Goal: Connect with others: Connect with others

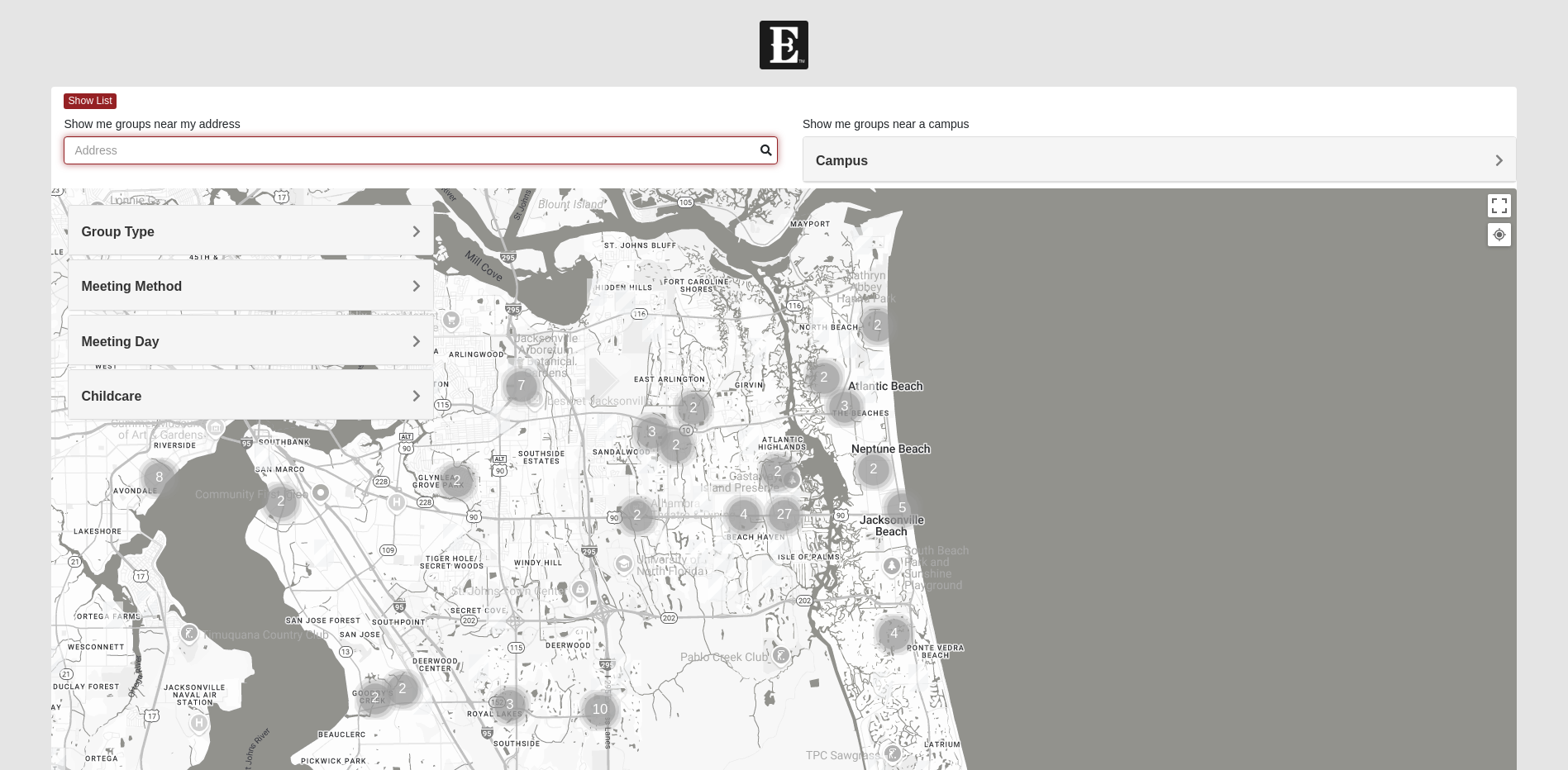
click at [141, 158] on input "Show me groups near my address" at bounding box center [421, 151] width 714 height 28
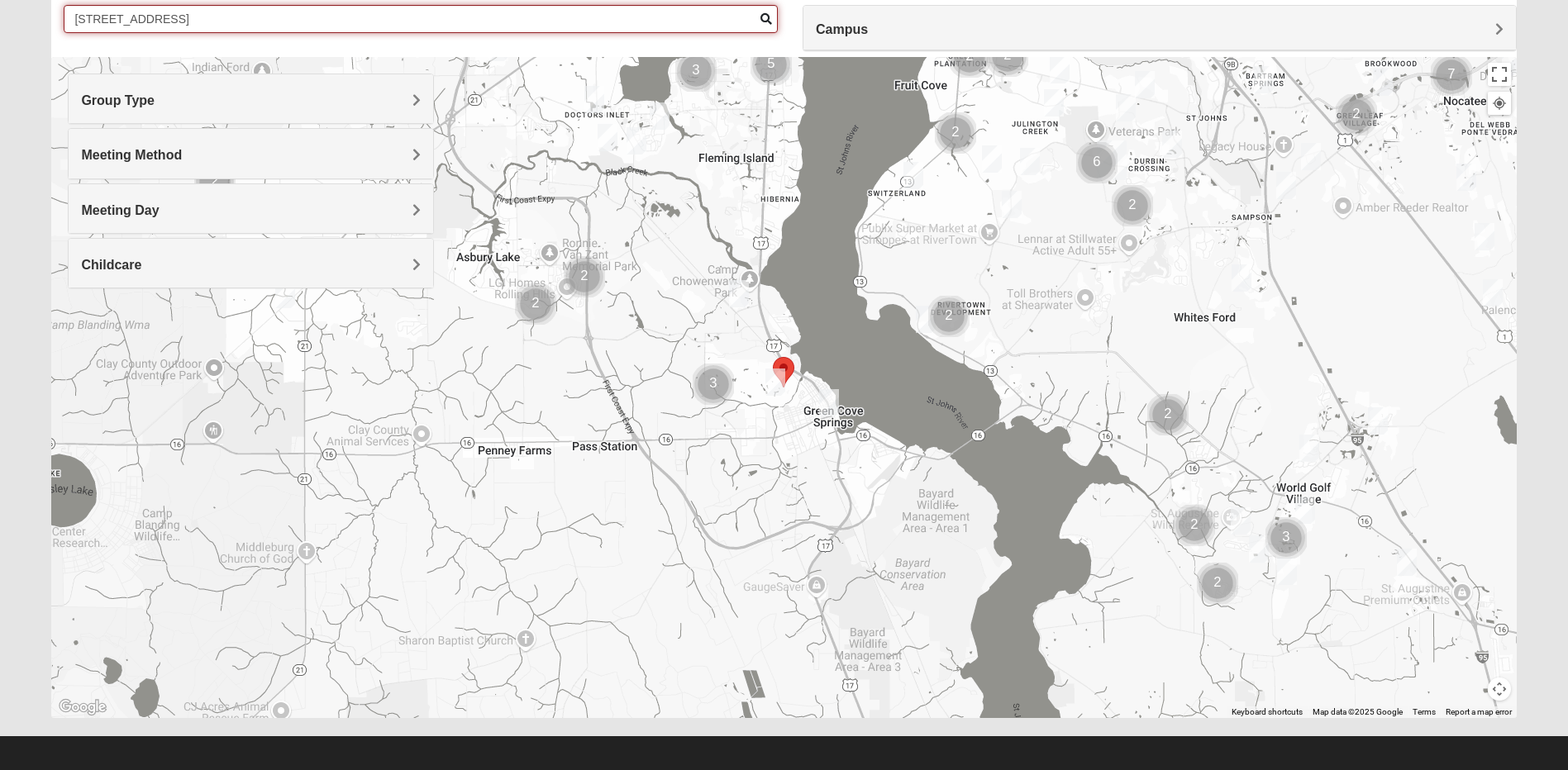
scroll to position [140, 0]
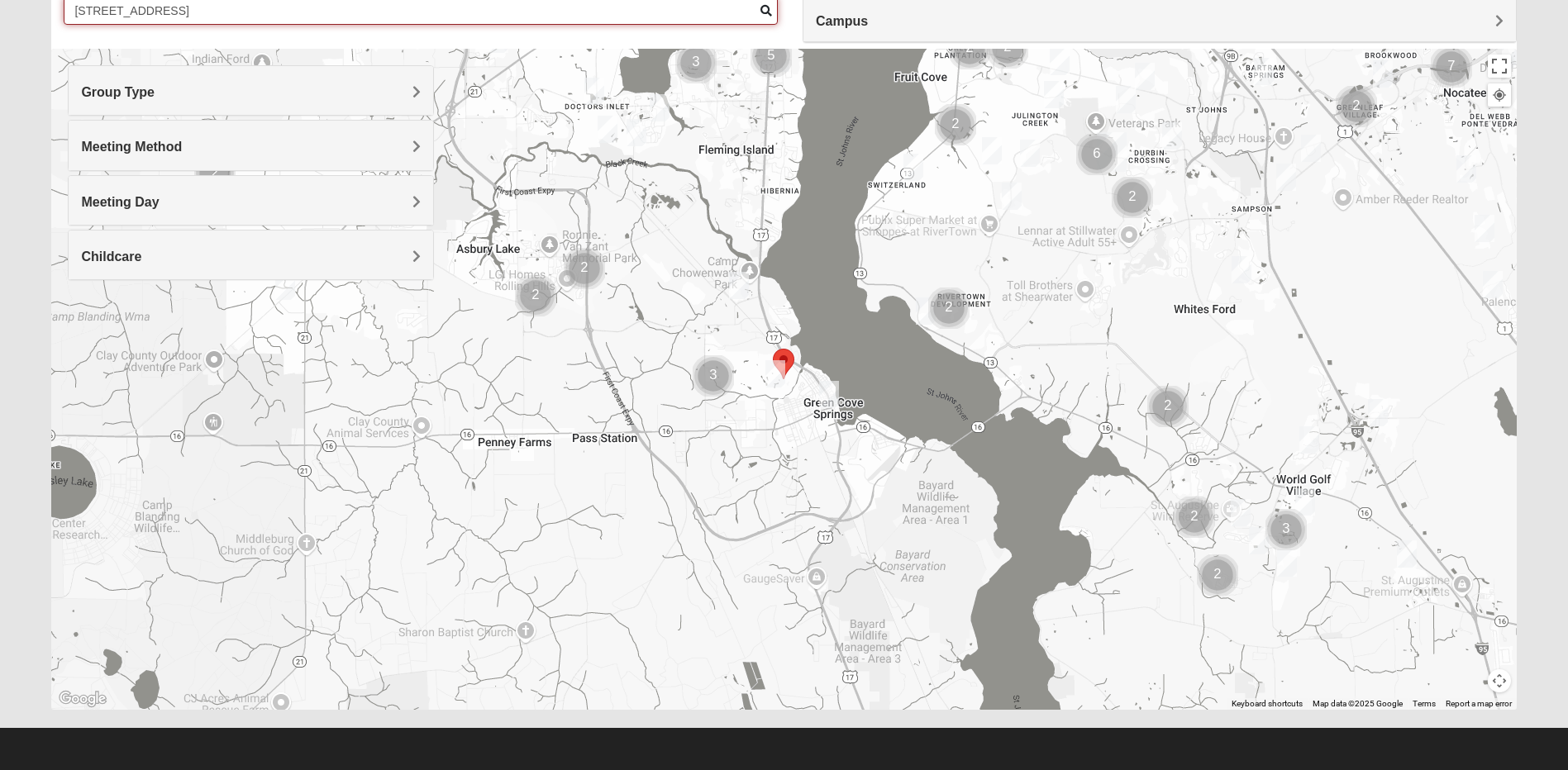
type input "[STREET_ADDRESS]"
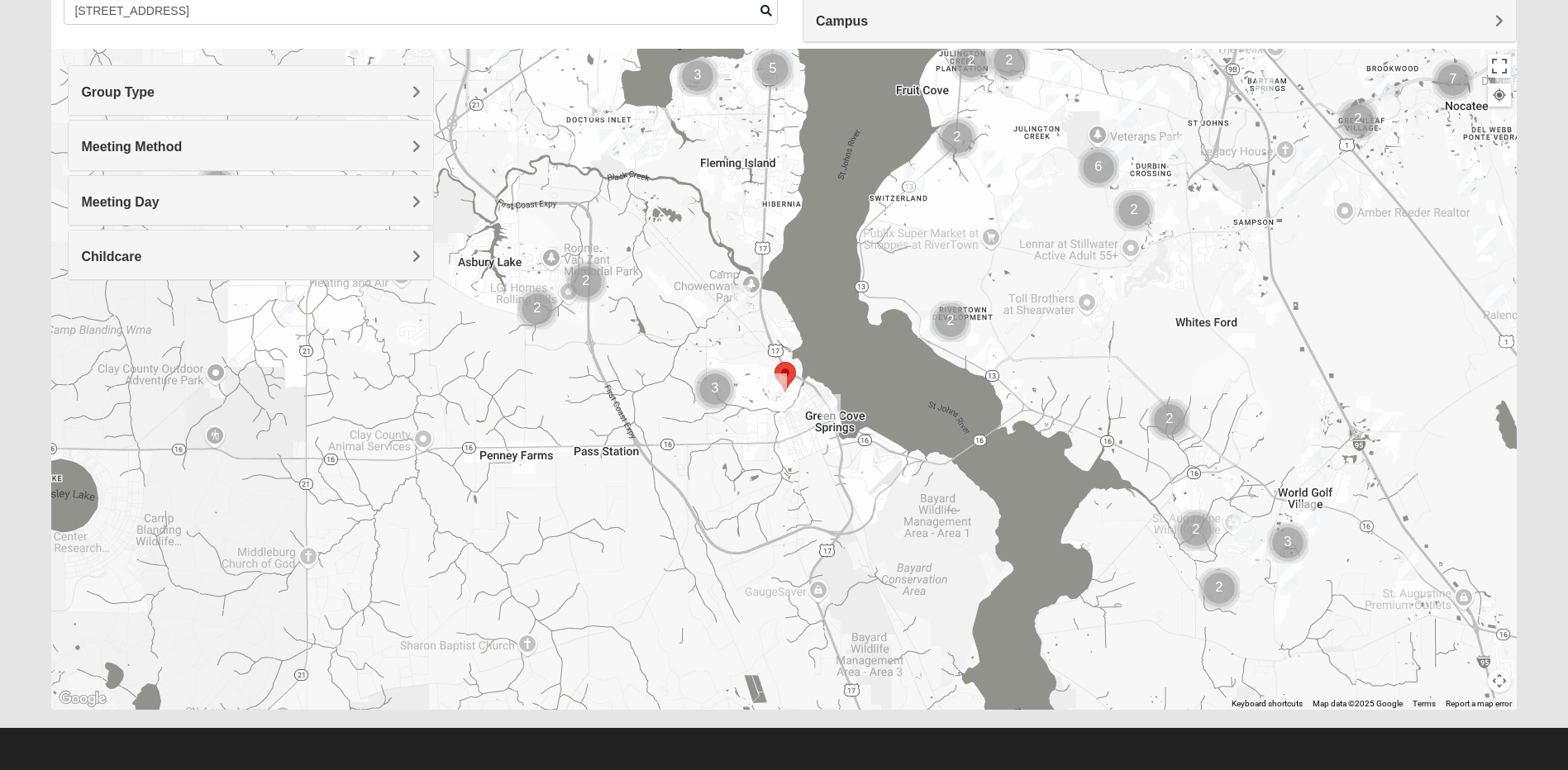
drag, startPoint x: 855, startPoint y: 496, endPoint x: 859, endPoint y: 529, distance: 33.2
click at [859, 529] on div at bounding box center [784, 379] width 1465 height 661
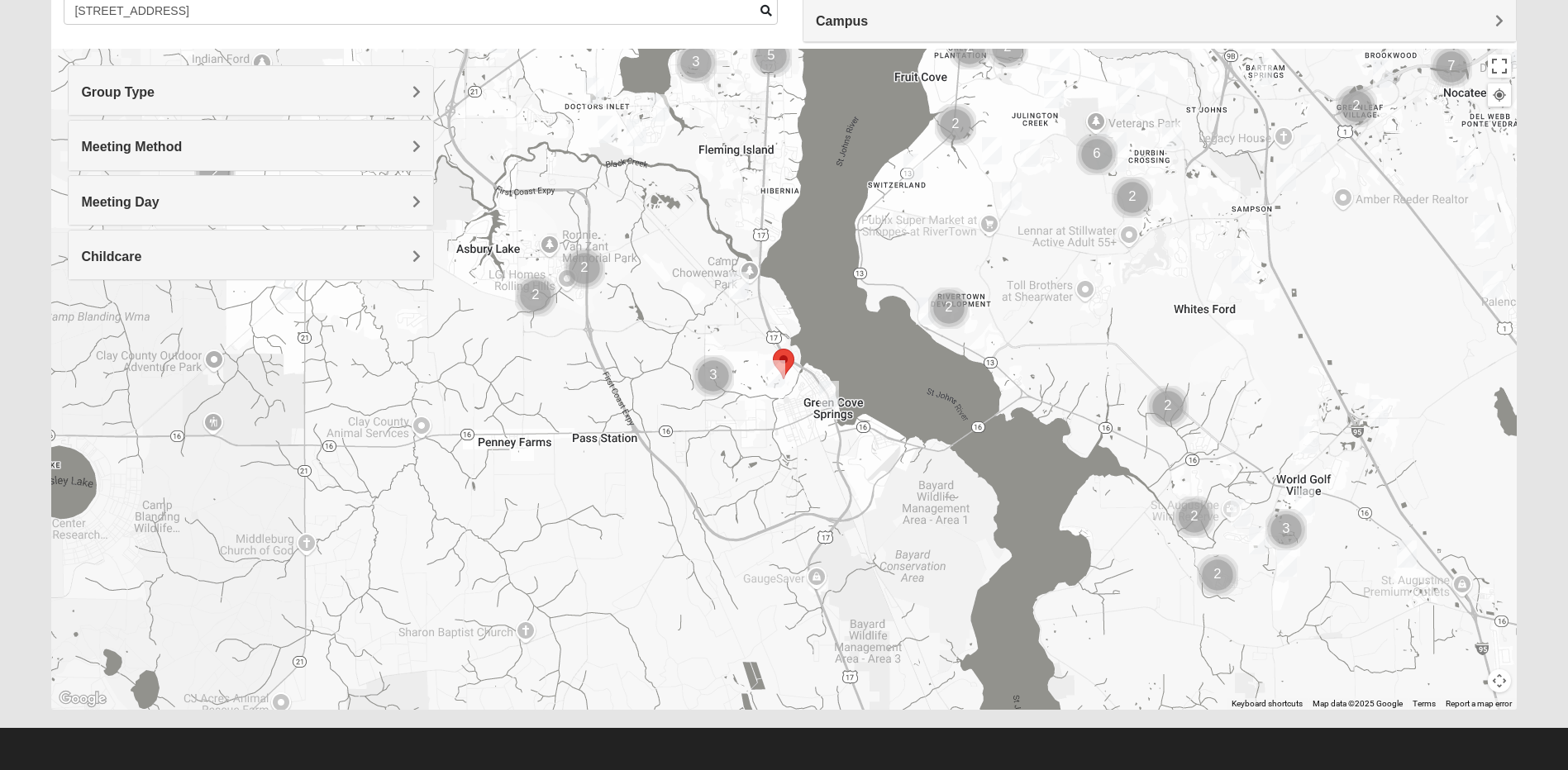
click at [776, 374] on img "Mixed Godwin 32043" at bounding box center [776, 374] width 20 height 27
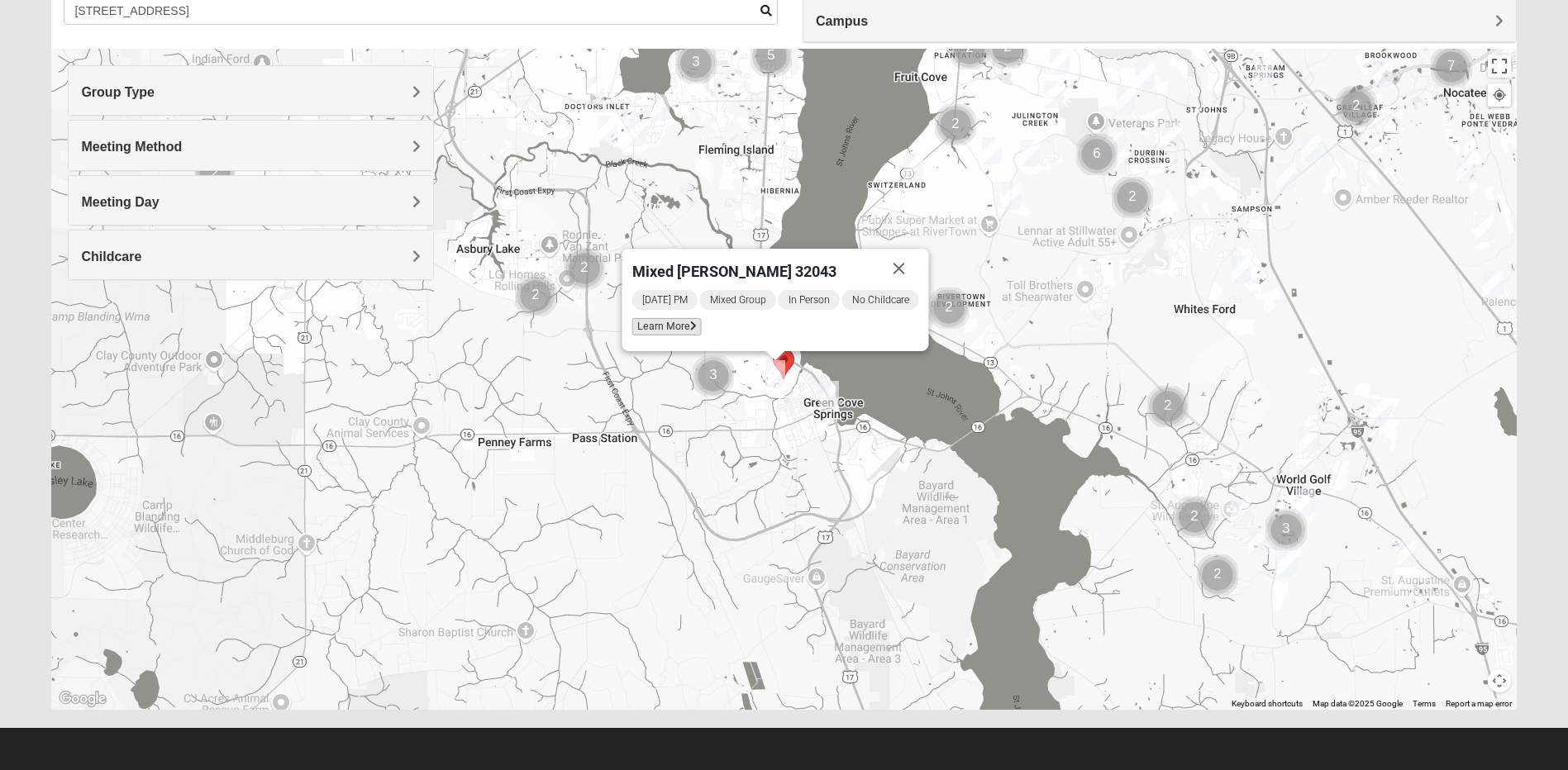
click at [668, 323] on span "Learn More" at bounding box center [667, 327] width 69 height 18
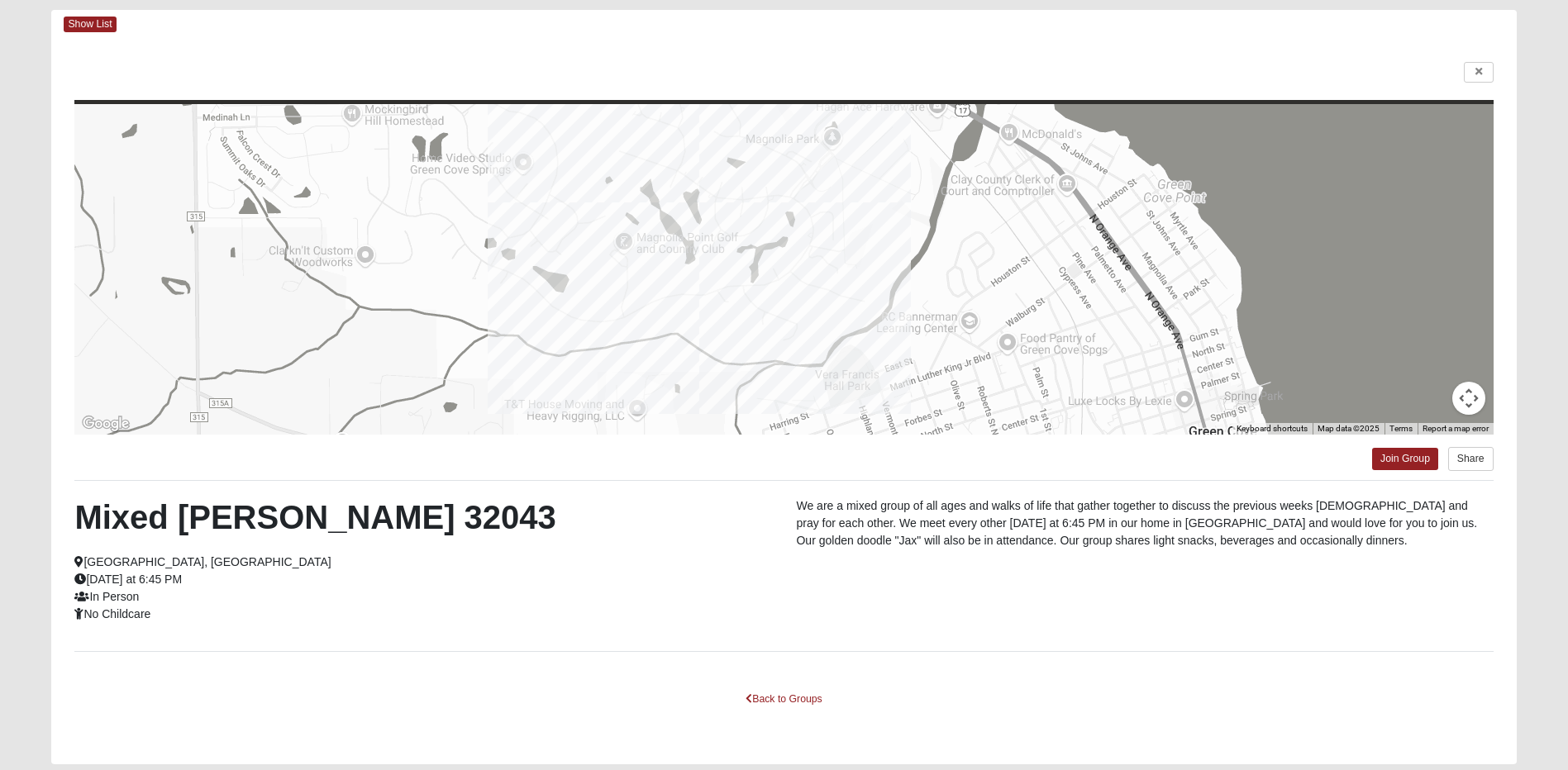
scroll to position [131, 0]
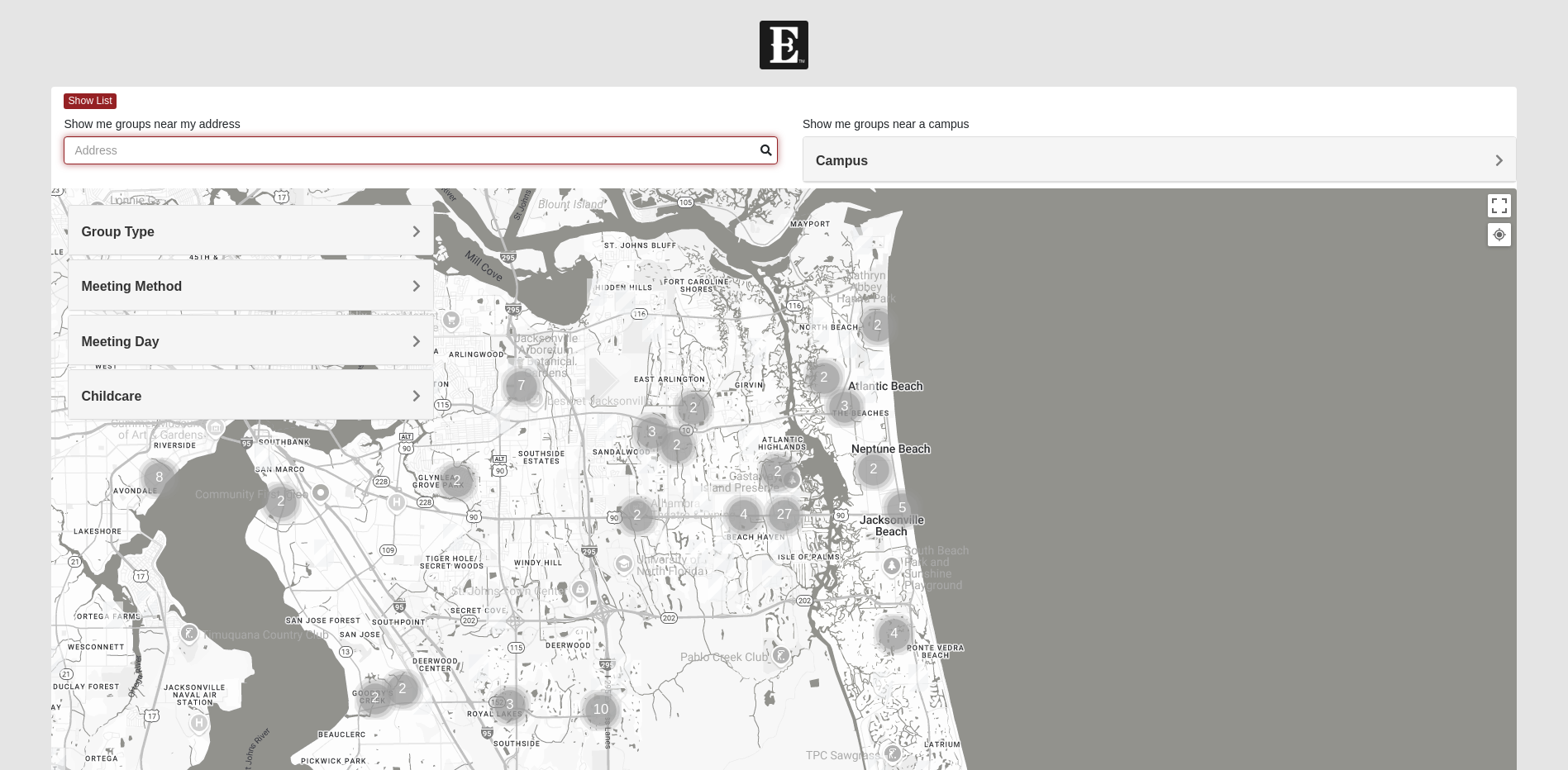
click at [237, 158] on input "Show me groups near my address" at bounding box center [421, 151] width 714 height 28
type input "4"
type input "[STREET_ADDRESS]"
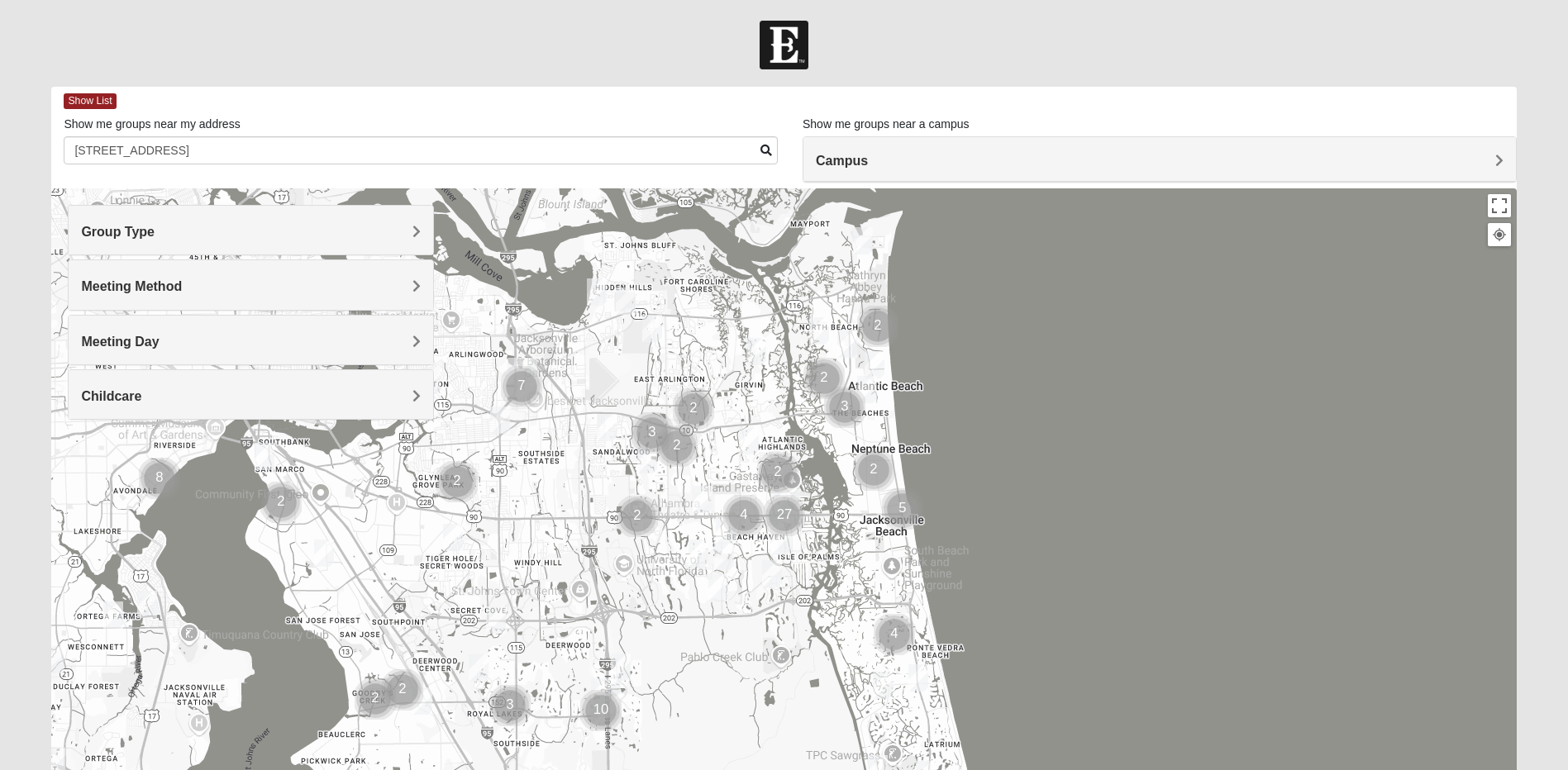
click at [388, 226] on h4 "Group Type" at bounding box center [250, 232] width 339 height 16
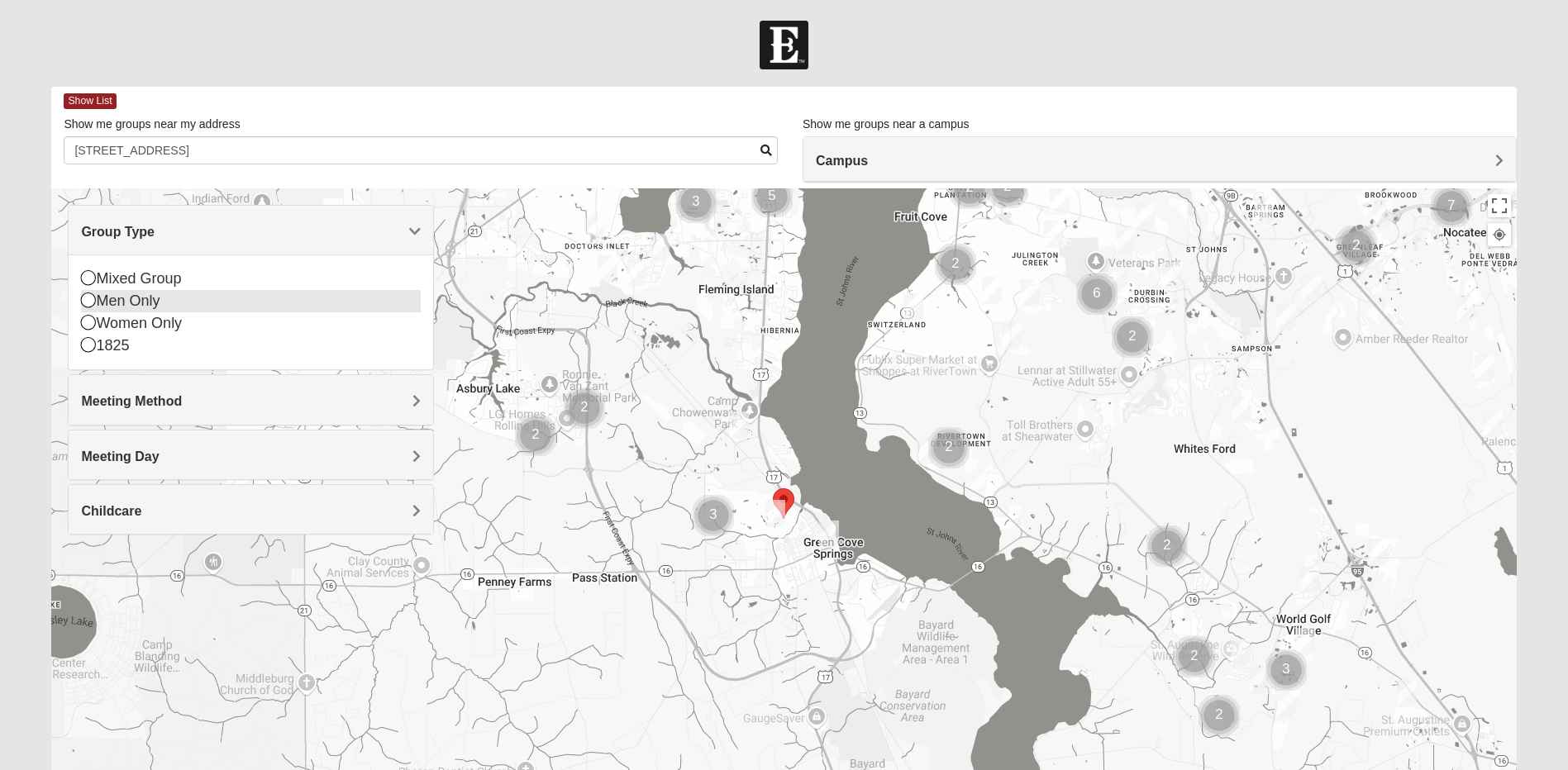
click at [122, 306] on div "Men Only" at bounding box center [250, 300] width 339 height 22
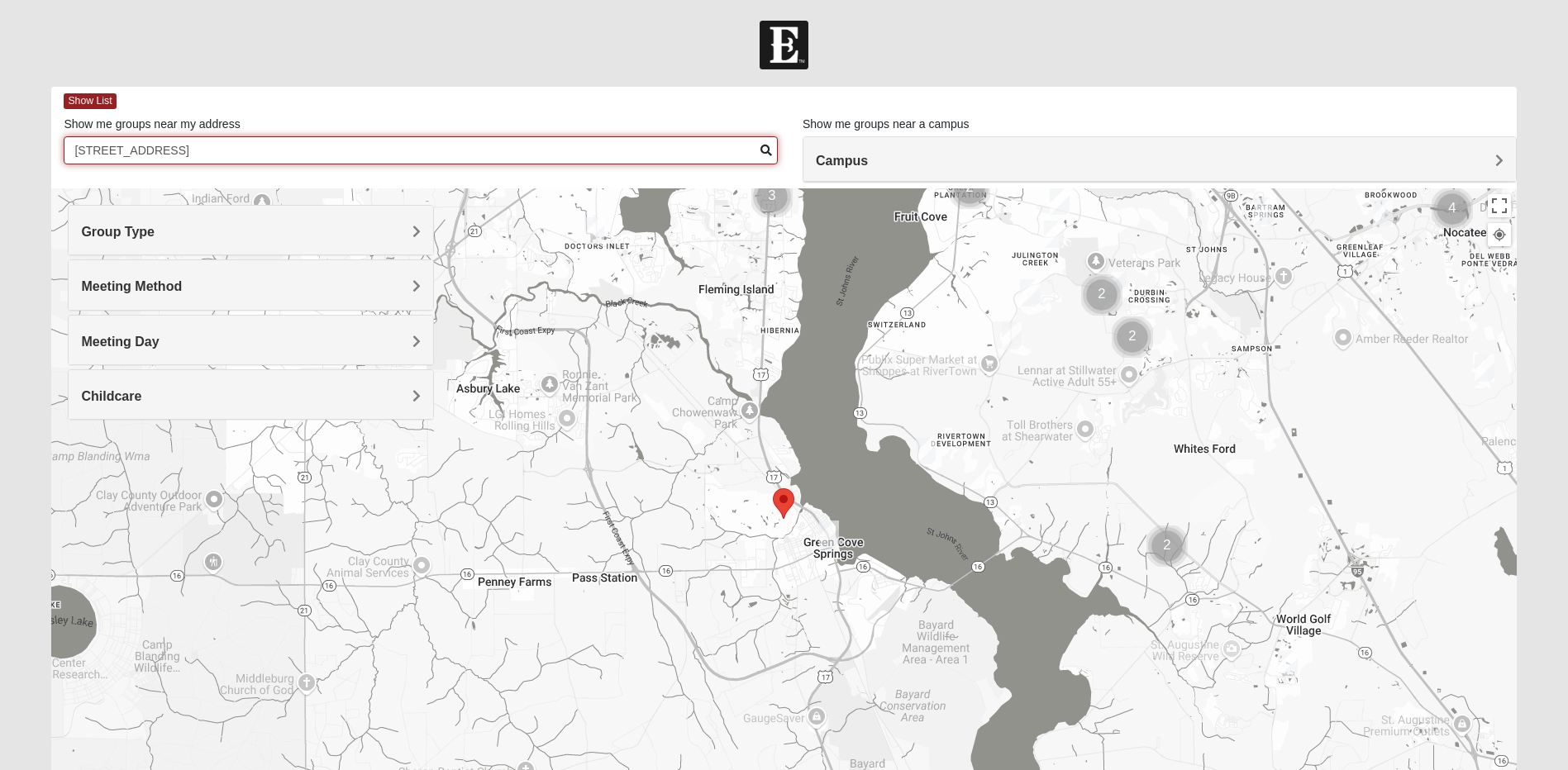
click at [758, 146] on input "[STREET_ADDRESS]" at bounding box center [421, 151] width 714 height 28
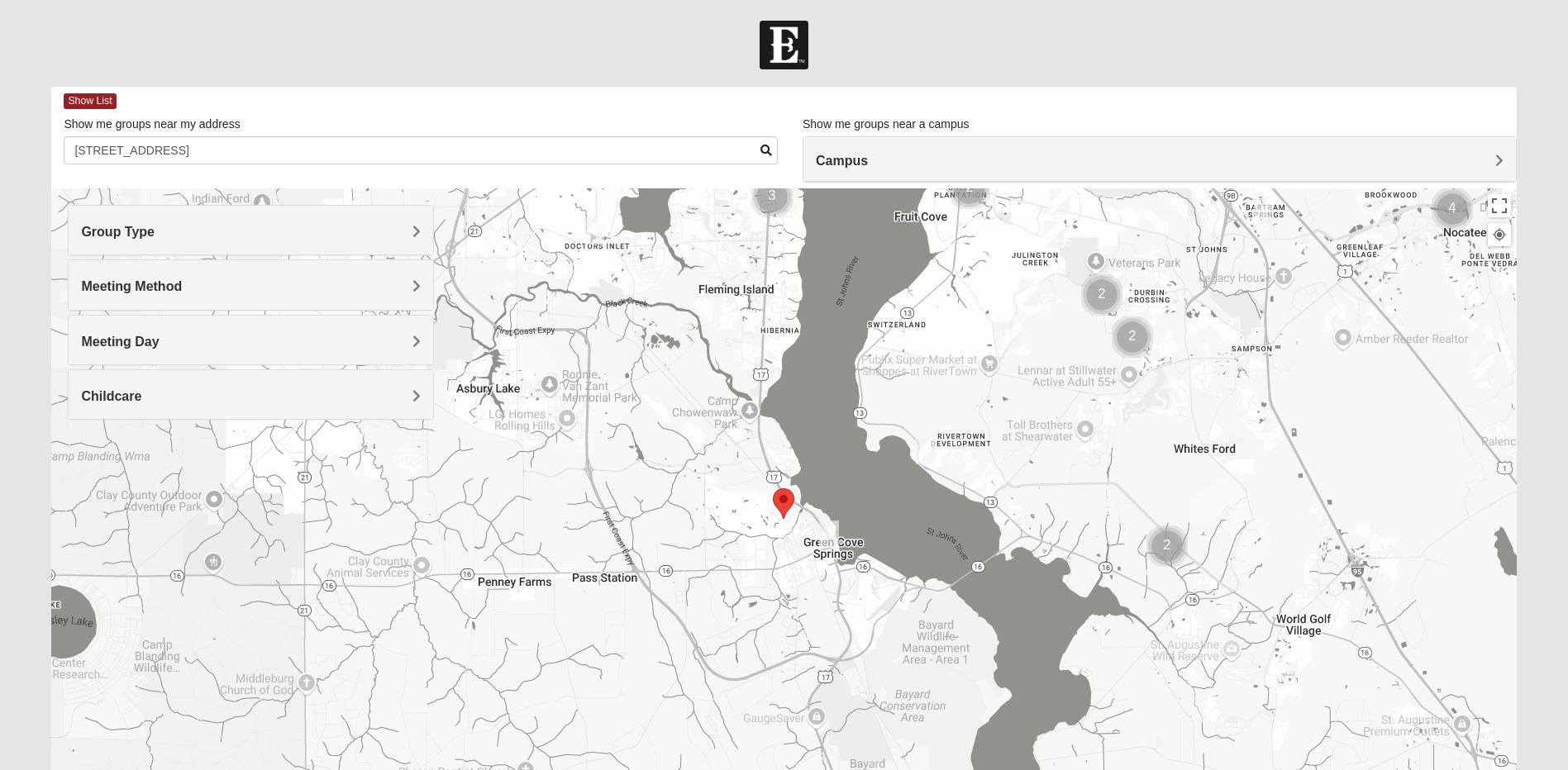
click at [768, 153] on span at bounding box center [766, 150] width 12 height 12
click at [829, 534] on img "Mens Sweeten 32043" at bounding box center [829, 534] width 20 height 27
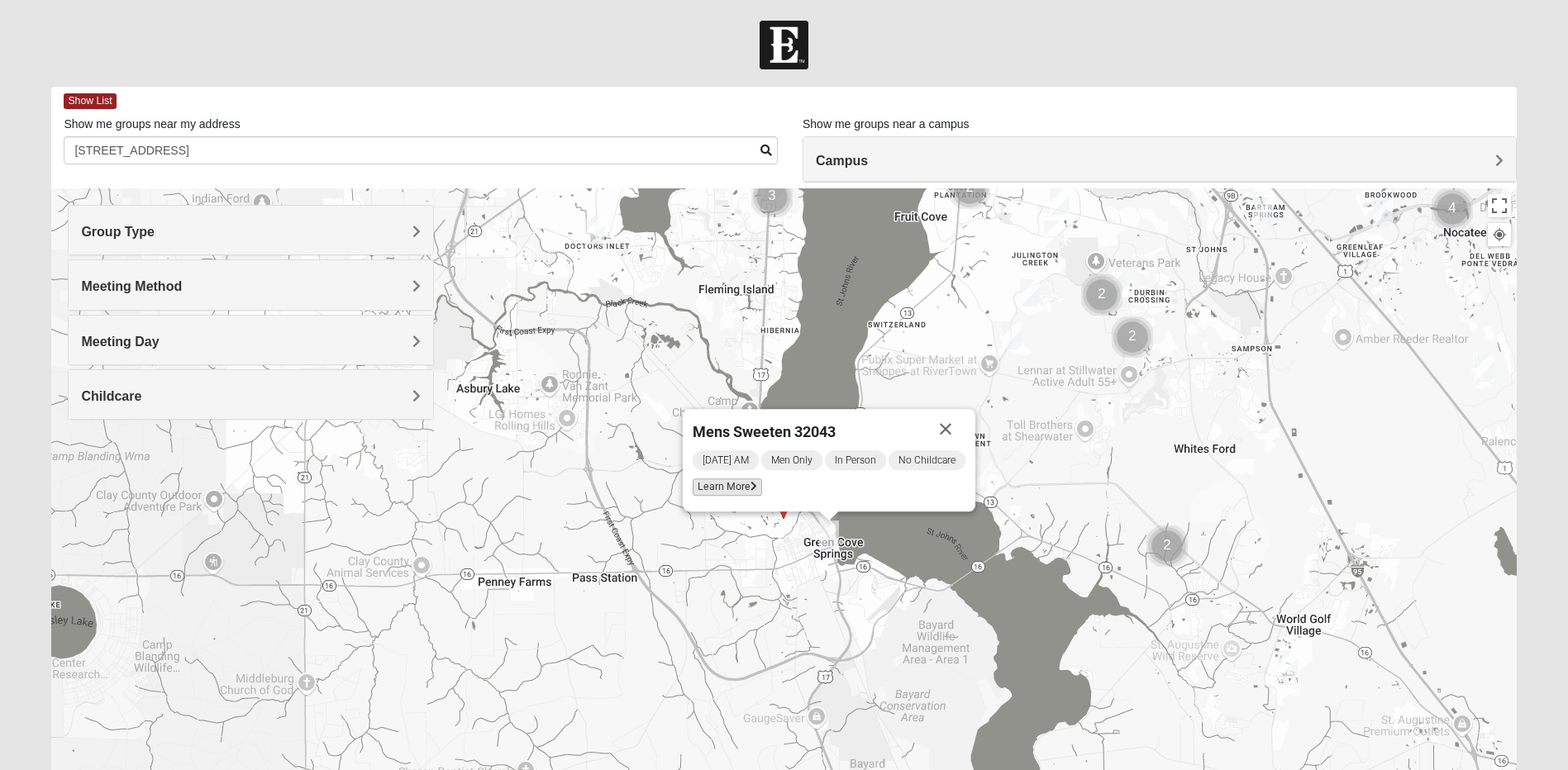
click at [738, 489] on span "Learn More" at bounding box center [728, 487] width 69 height 18
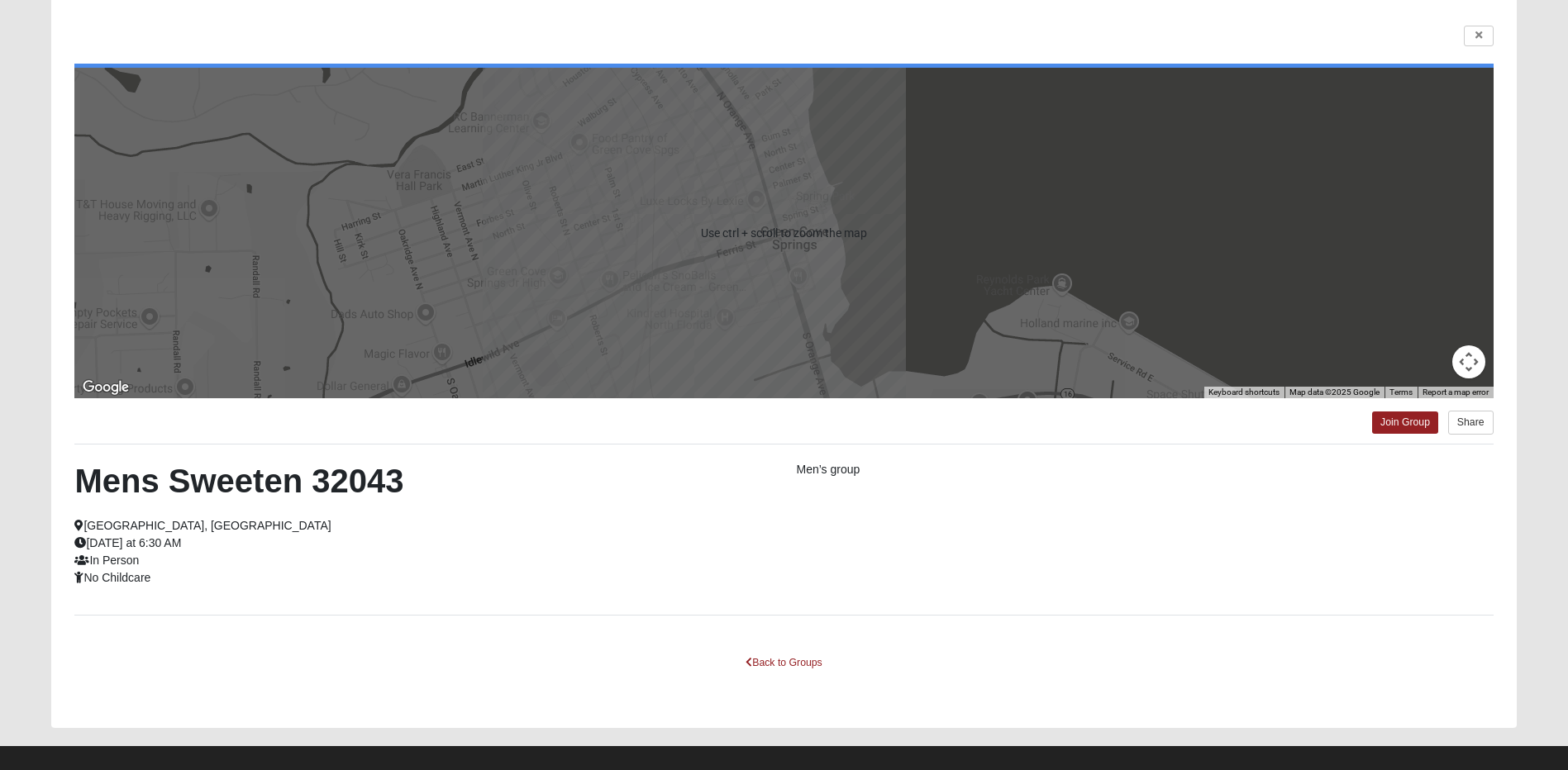
scroll to position [131, 0]
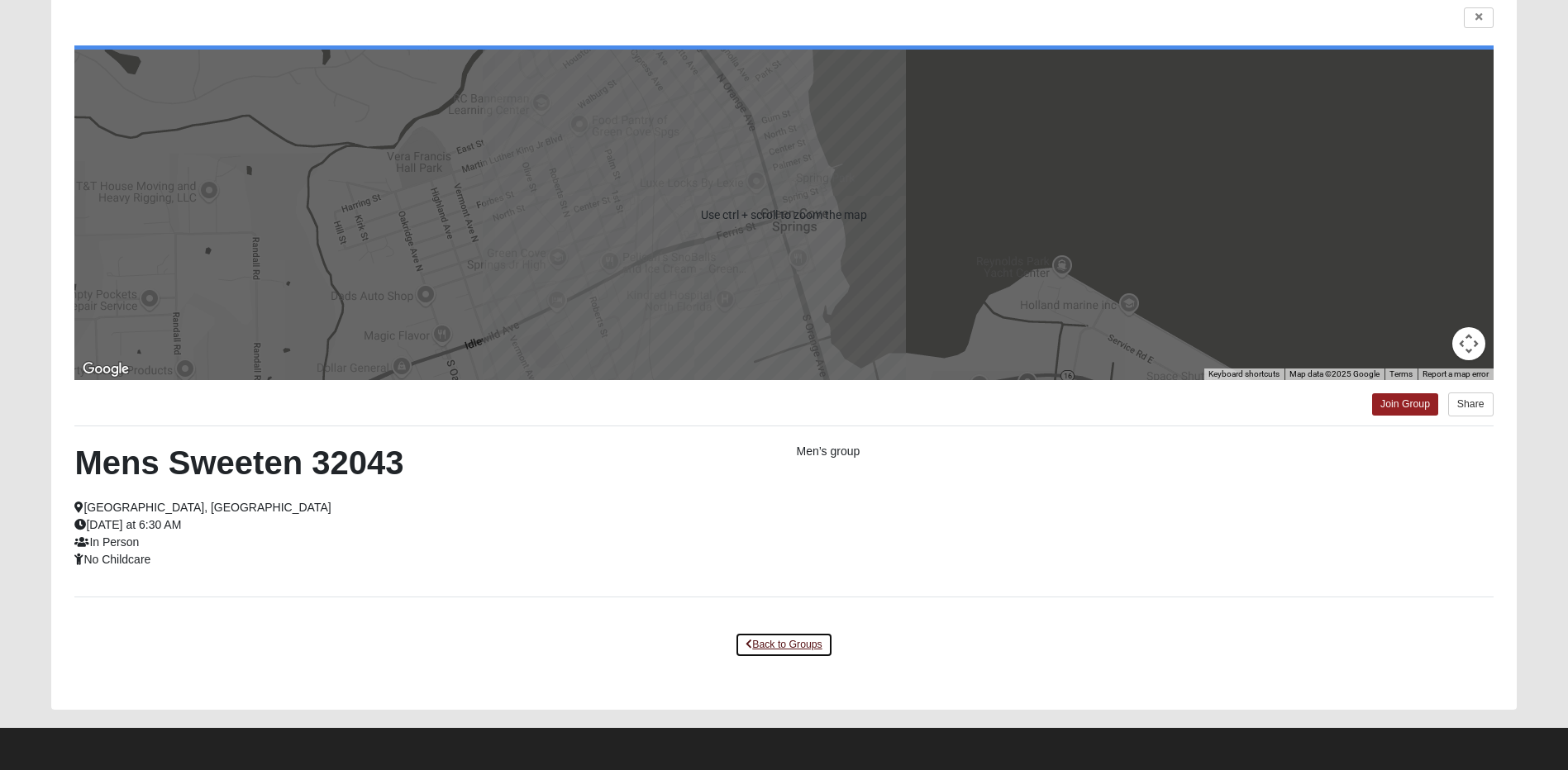
click at [776, 648] on link "Back to Groups" at bounding box center [784, 645] width 98 height 26
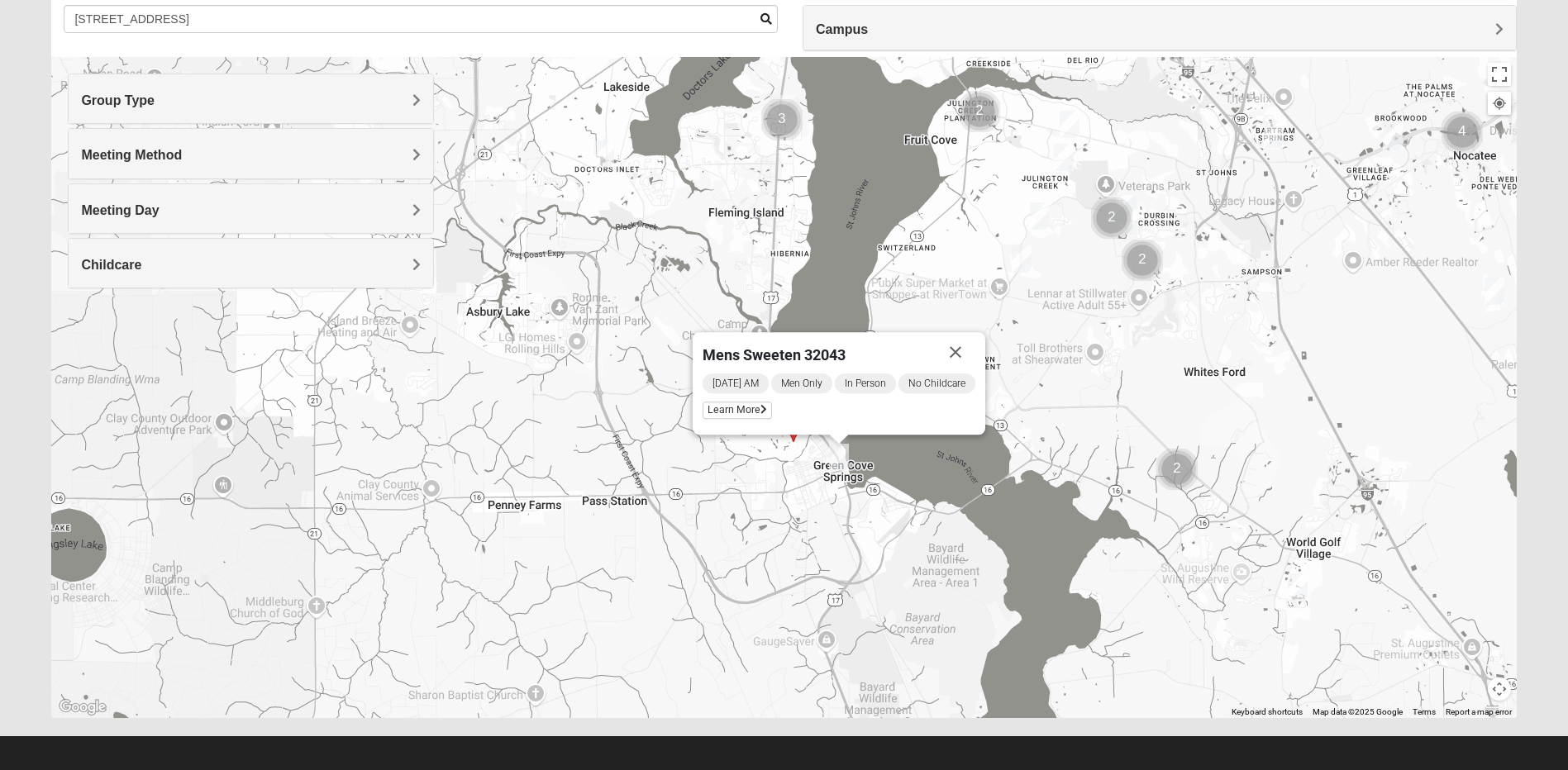
drag, startPoint x: 706, startPoint y: 555, endPoint x: 714, endPoint y: 610, distance: 55.6
click at [714, 610] on div "Mens Sweeten 32043 Monday AM Men Only In Person No Childcare Learn More" at bounding box center [784, 387] width 1465 height 661
click at [964, 357] on button "Close" at bounding box center [956, 354] width 40 height 40
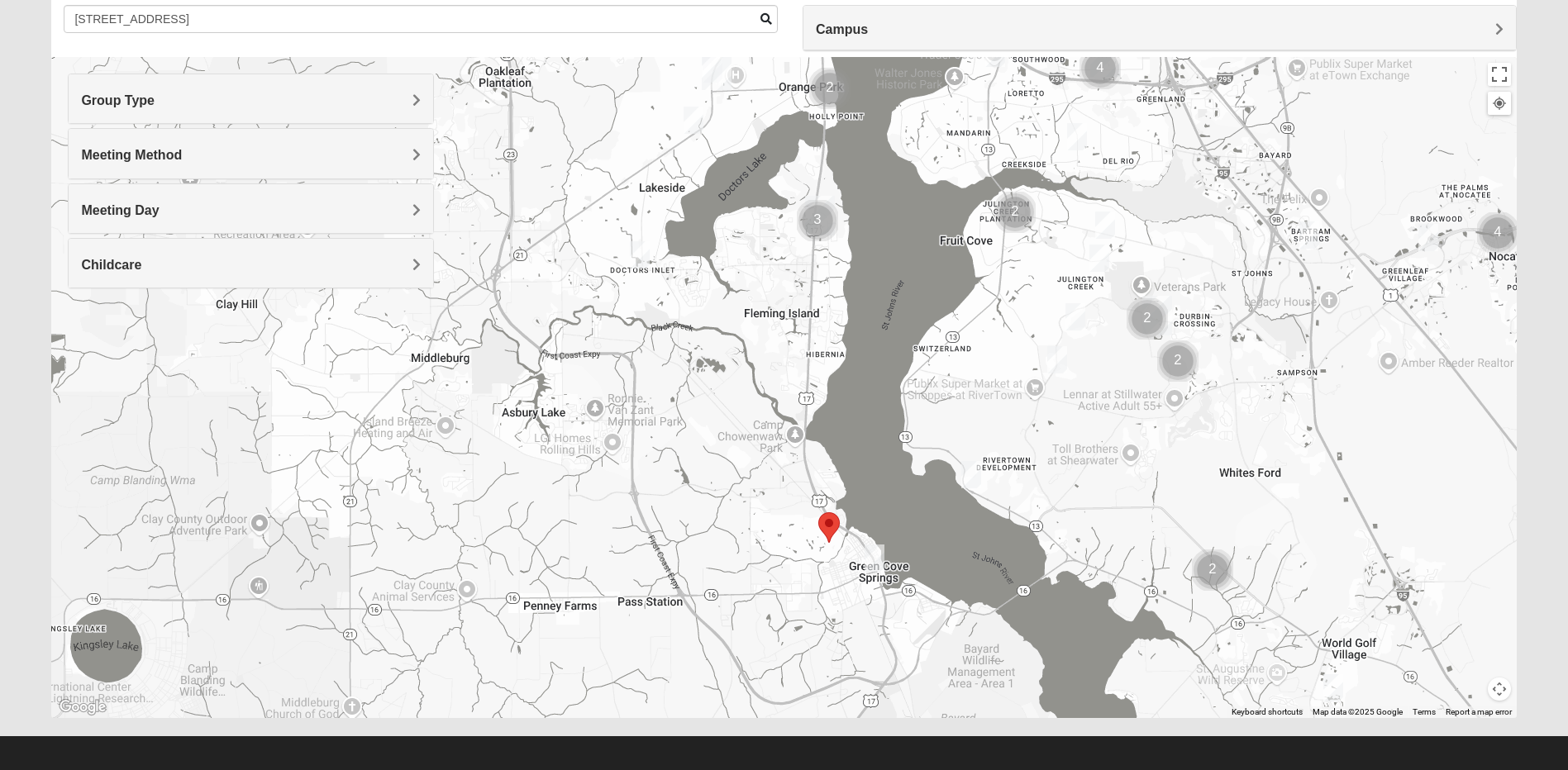
drag, startPoint x: 672, startPoint y: 387, endPoint x: 706, endPoint y: 485, distance: 103.7
click at [706, 485] on div at bounding box center [784, 387] width 1465 height 661
click at [642, 262] on img "Mens Serig 32068" at bounding box center [641, 256] width 20 height 27
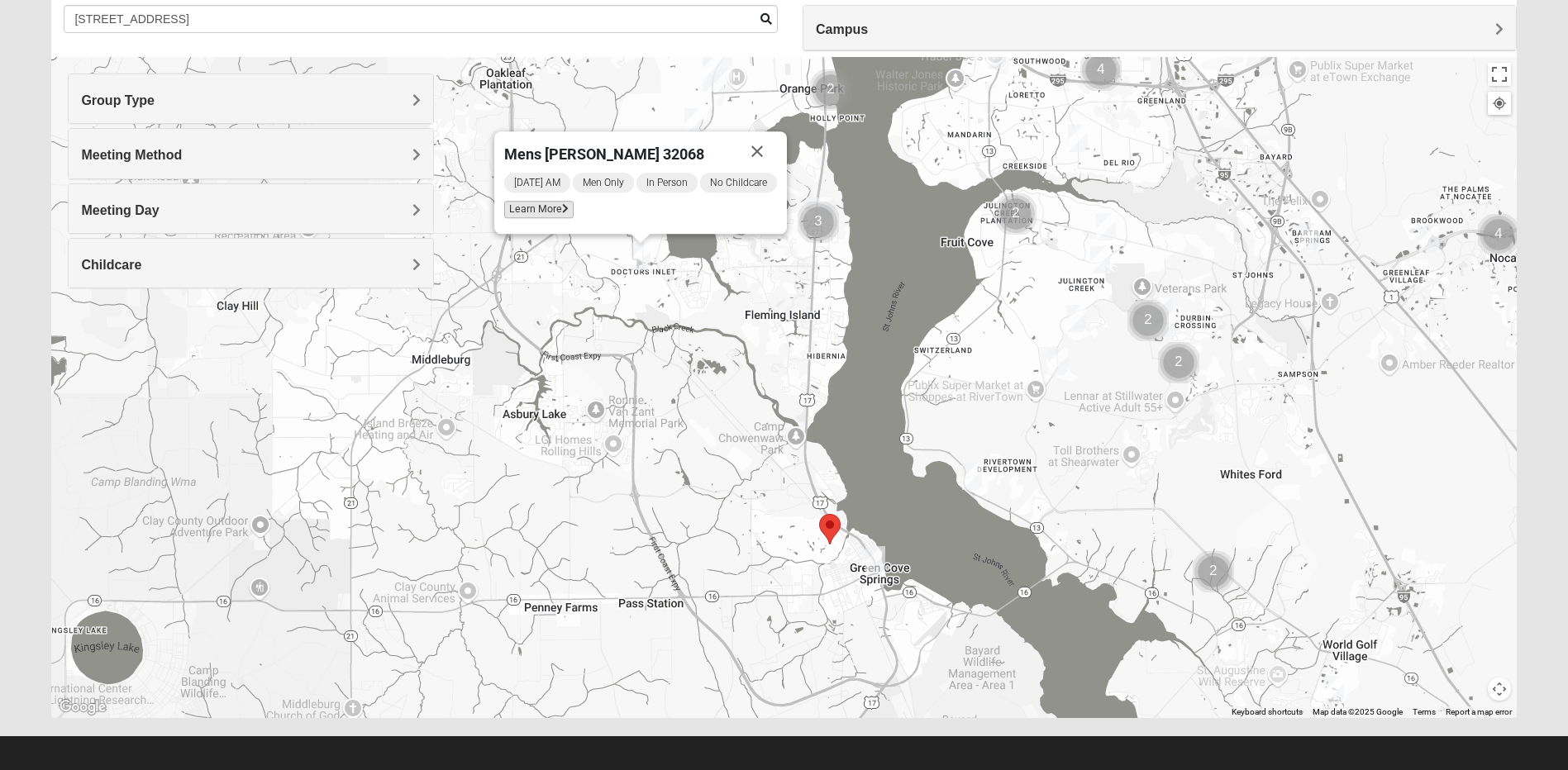
click at [543, 211] on span "Learn More" at bounding box center [539, 210] width 69 height 18
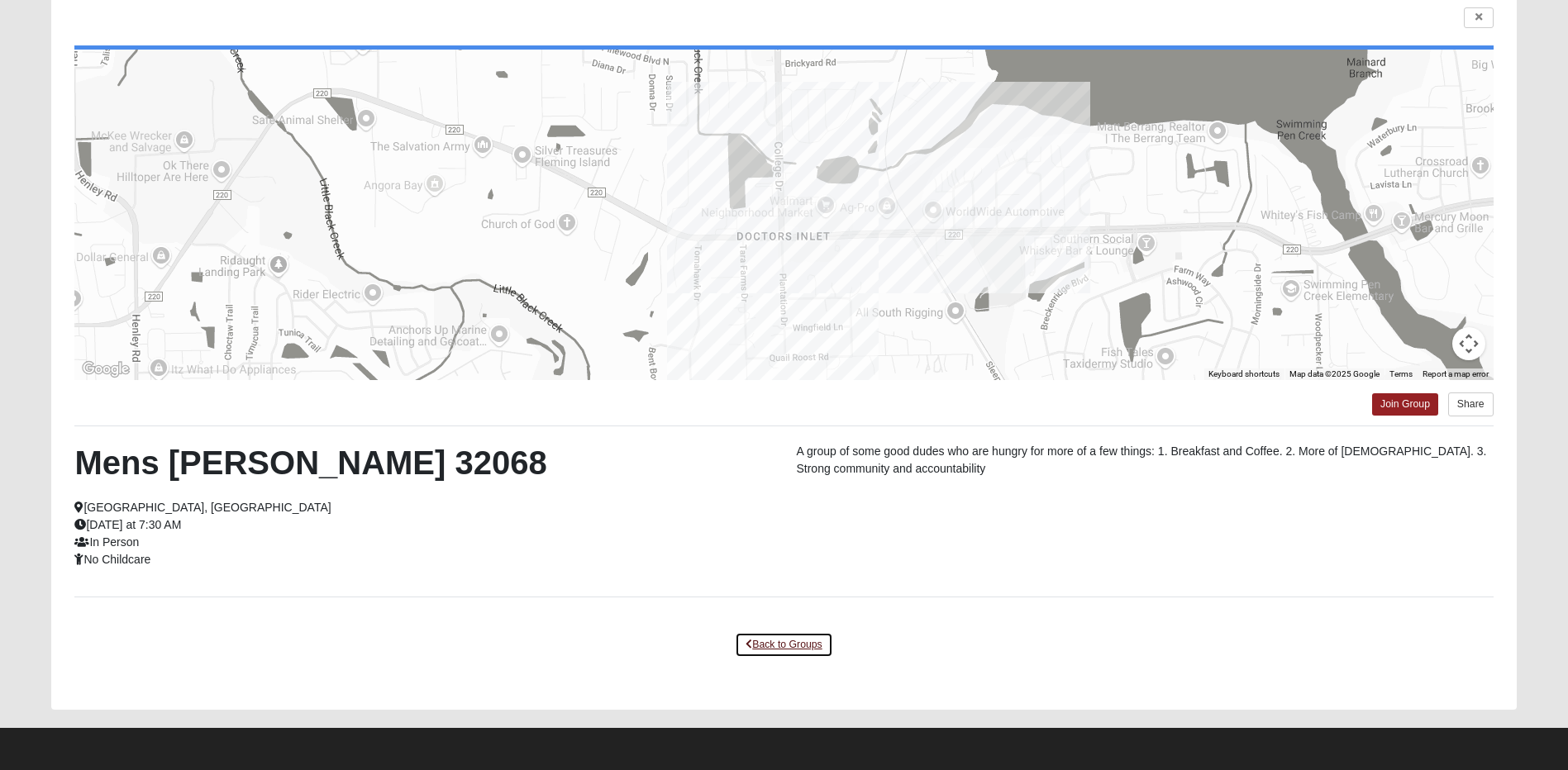
click at [792, 642] on link "Back to Groups" at bounding box center [784, 645] width 98 height 26
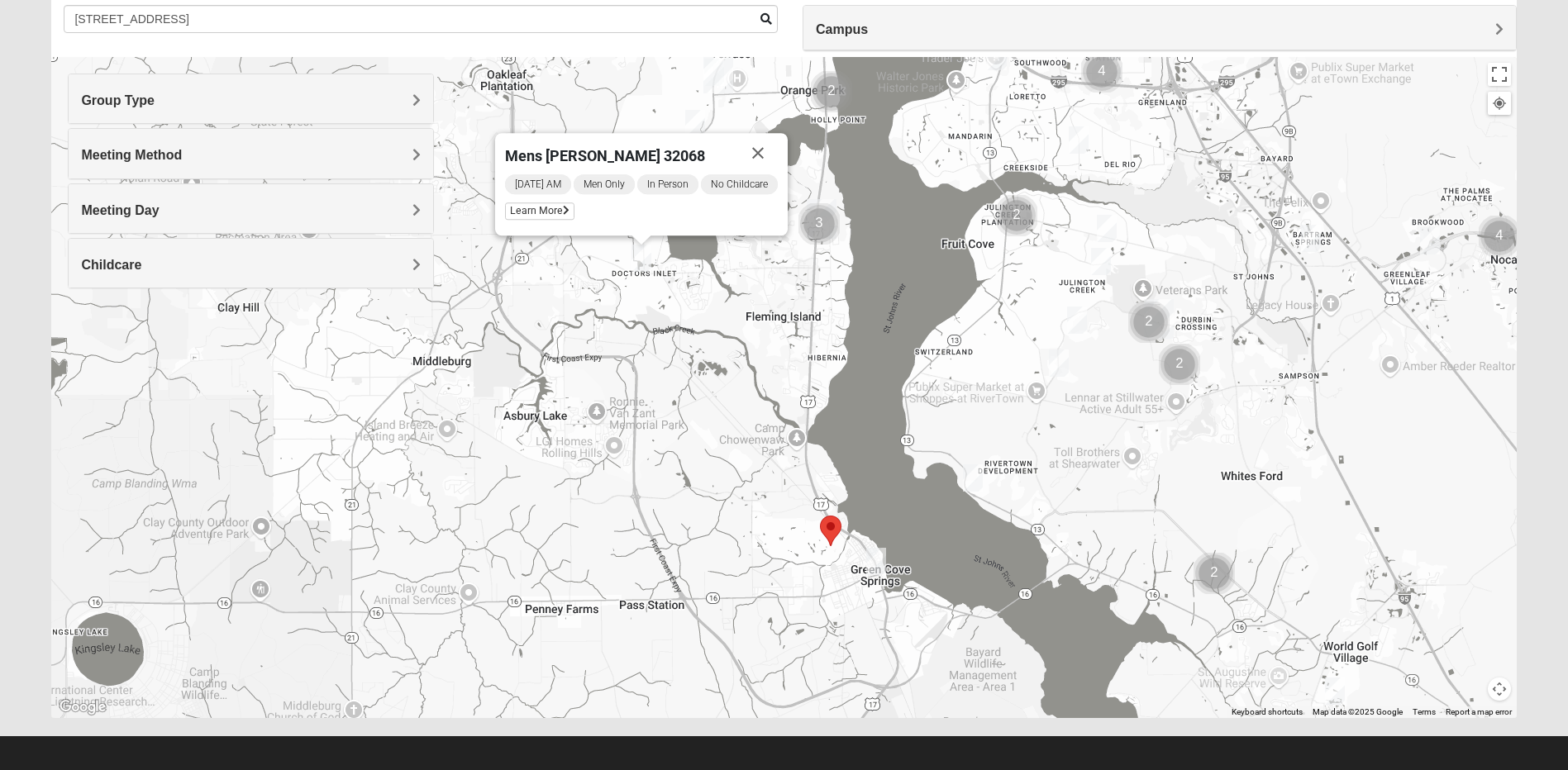
drag, startPoint x: 588, startPoint y: 359, endPoint x: 721, endPoint y: 286, distance: 151.7
click at [593, 363] on div "Mens Serig 32068 Tuesday AM Men Only In Person No Childcare Learn More" at bounding box center [784, 387] width 1465 height 661
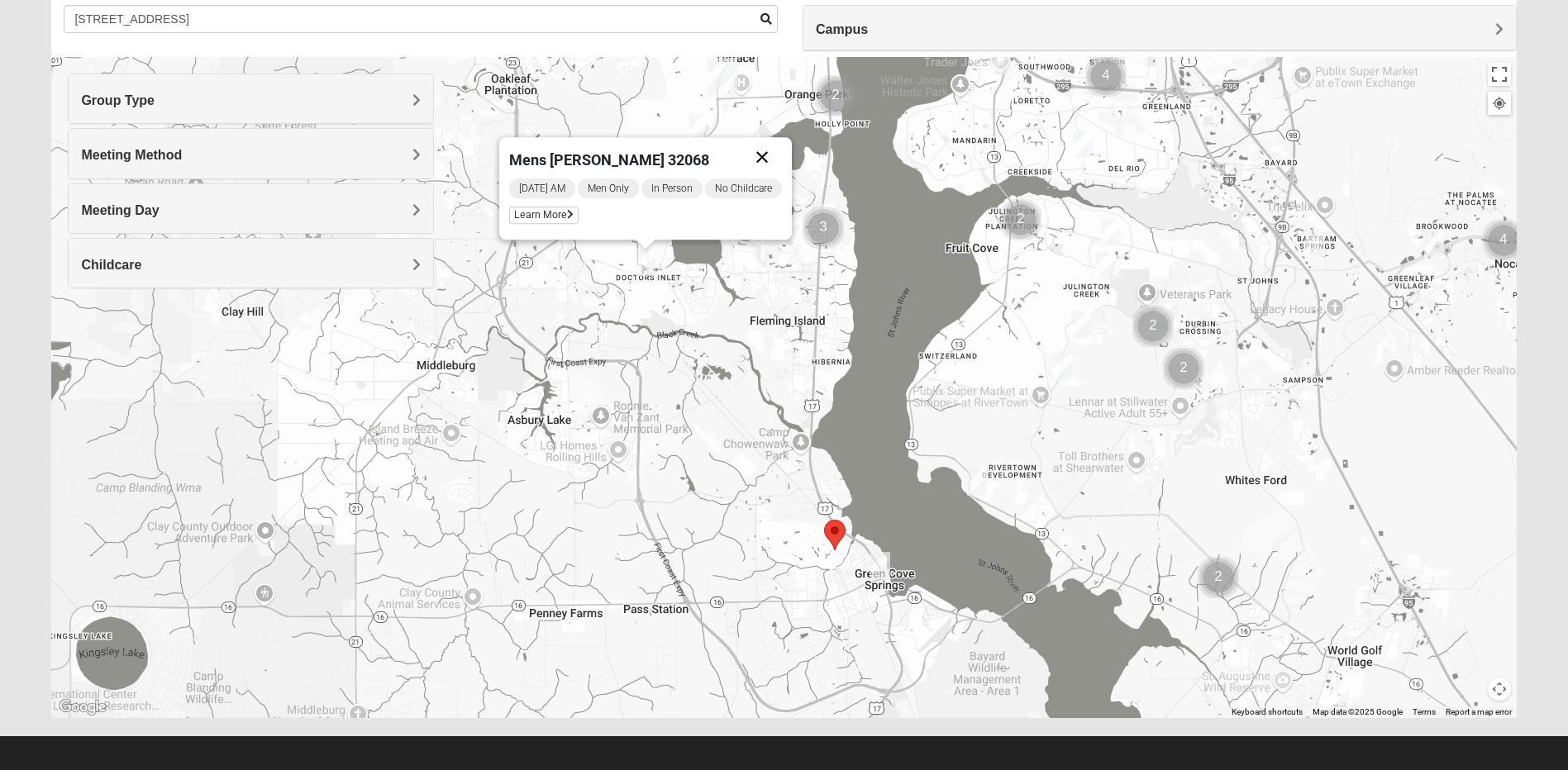
click at [768, 152] on button "Close" at bounding box center [762, 157] width 40 height 40
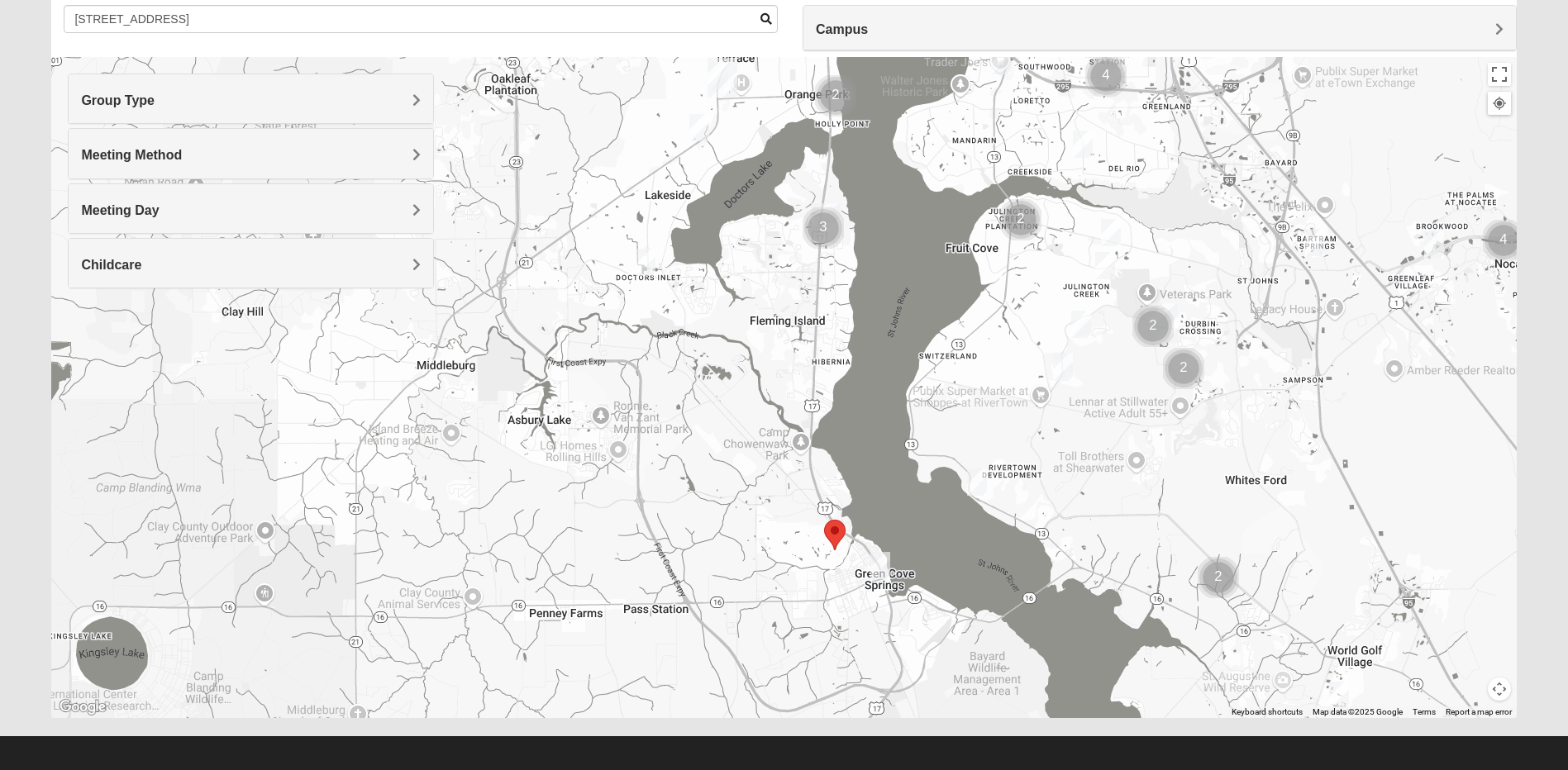
click at [697, 125] on img "Mens Hughes 32073" at bounding box center [699, 128] width 20 height 27
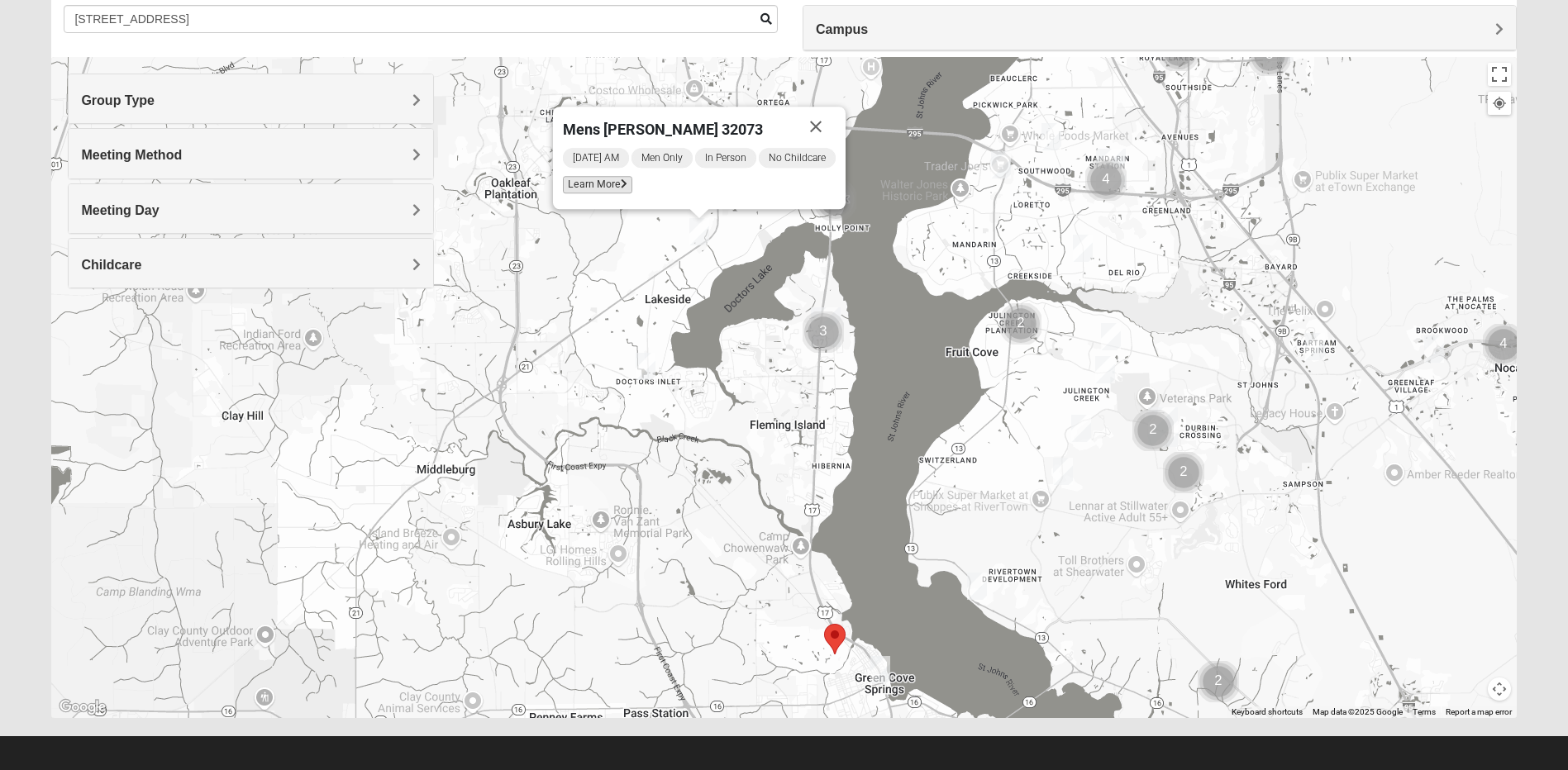
click at [612, 189] on span "Learn More" at bounding box center [597, 185] width 69 height 18
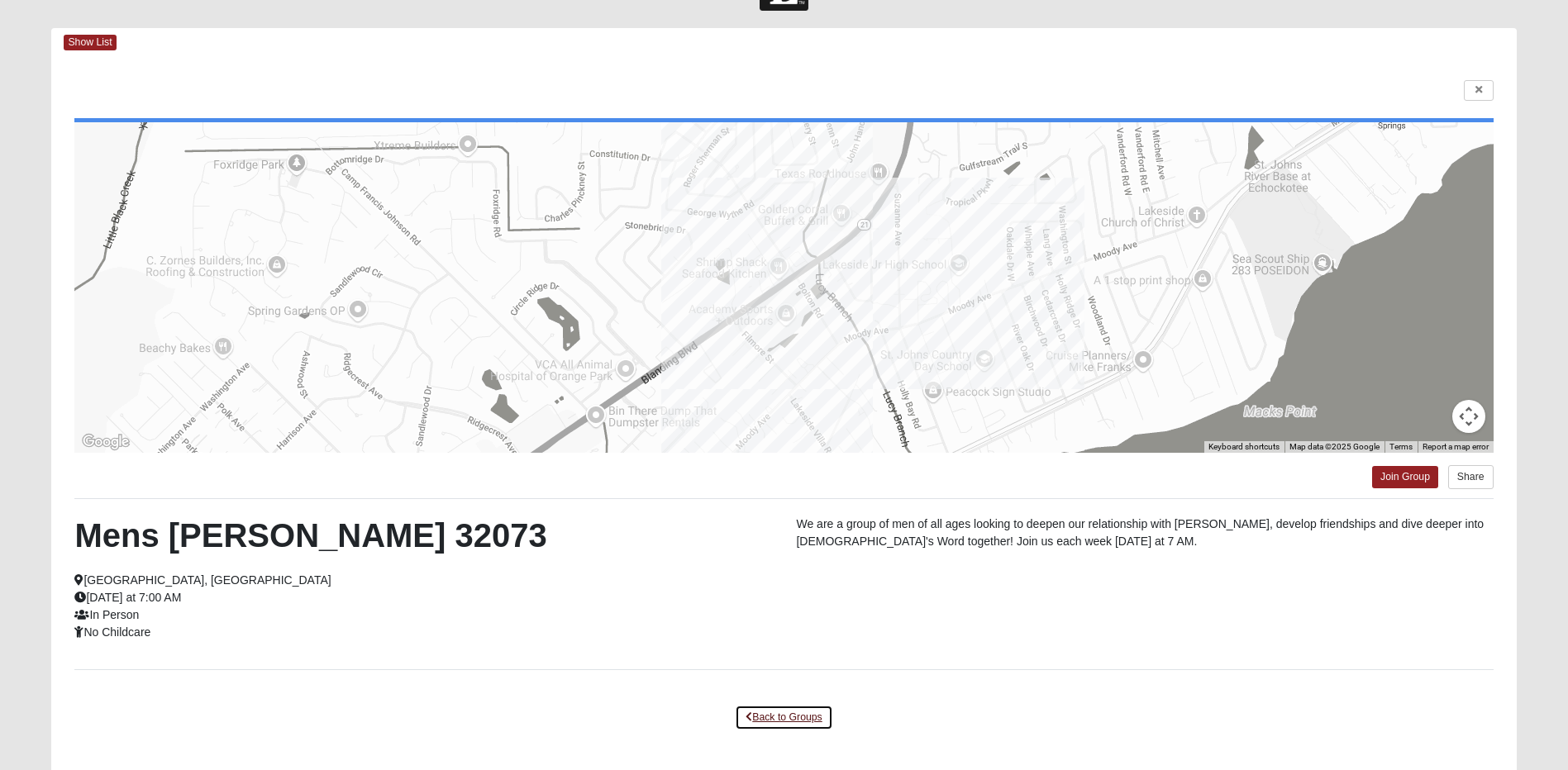
click at [792, 712] on link "Back to Groups" at bounding box center [784, 718] width 98 height 26
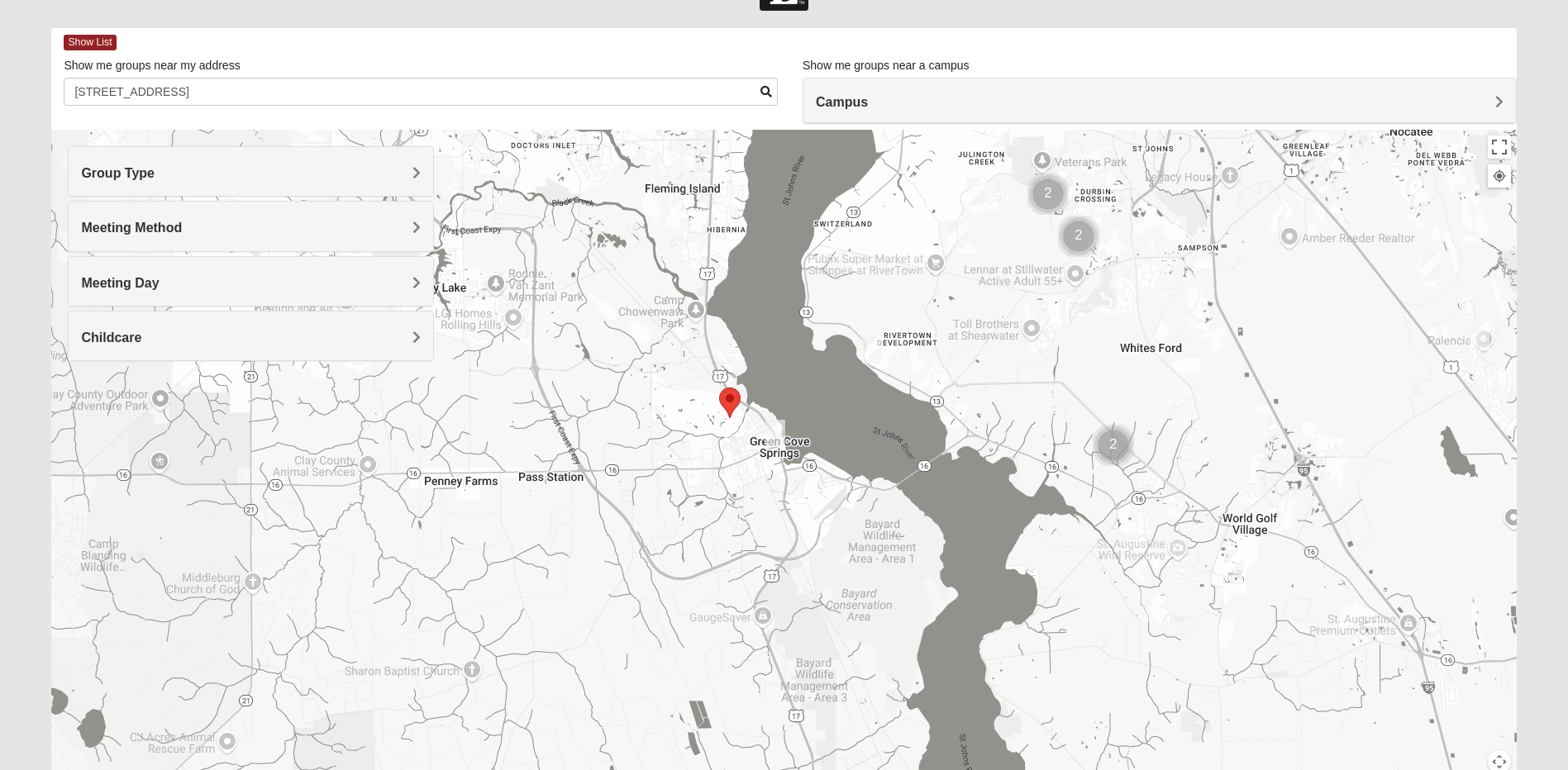
drag, startPoint x: 700, startPoint y: 665, endPoint x: 596, endPoint y: 354, distance: 327.9
click at [596, 354] on div "Mens Hughes 32073 Thursday AM Men Only In Person No Childcare Learn More" at bounding box center [784, 460] width 1465 height 661
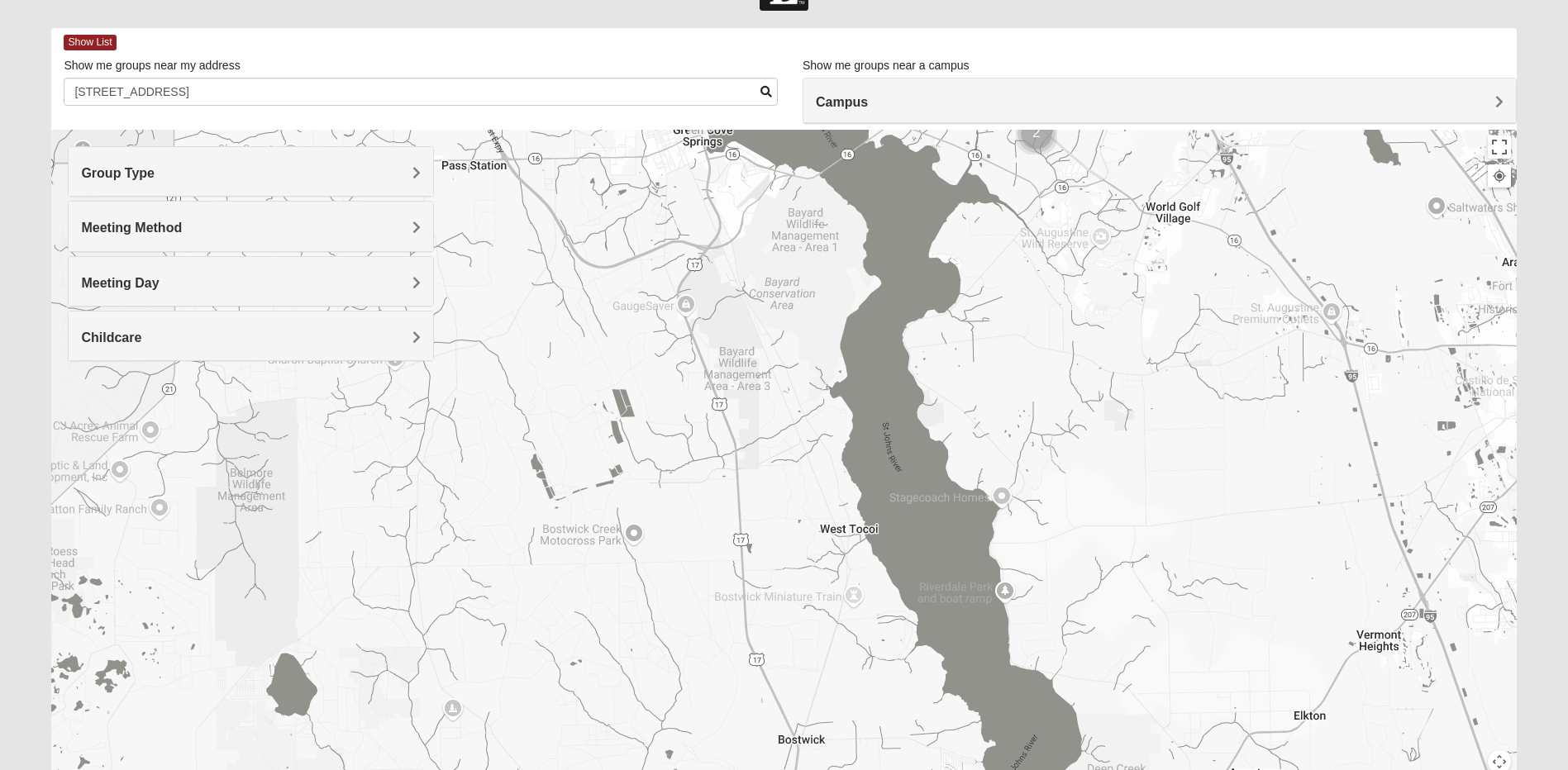
drag, startPoint x: 675, startPoint y: 637, endPoint x: 585, endPoint y: 373, distance: 278.9
click at [585, 373] on div "Mens Hughes 32073 Thursday AM Men Only In Person No Childcare Learn More" at bounding box center [784, 460] width 1465 height 661
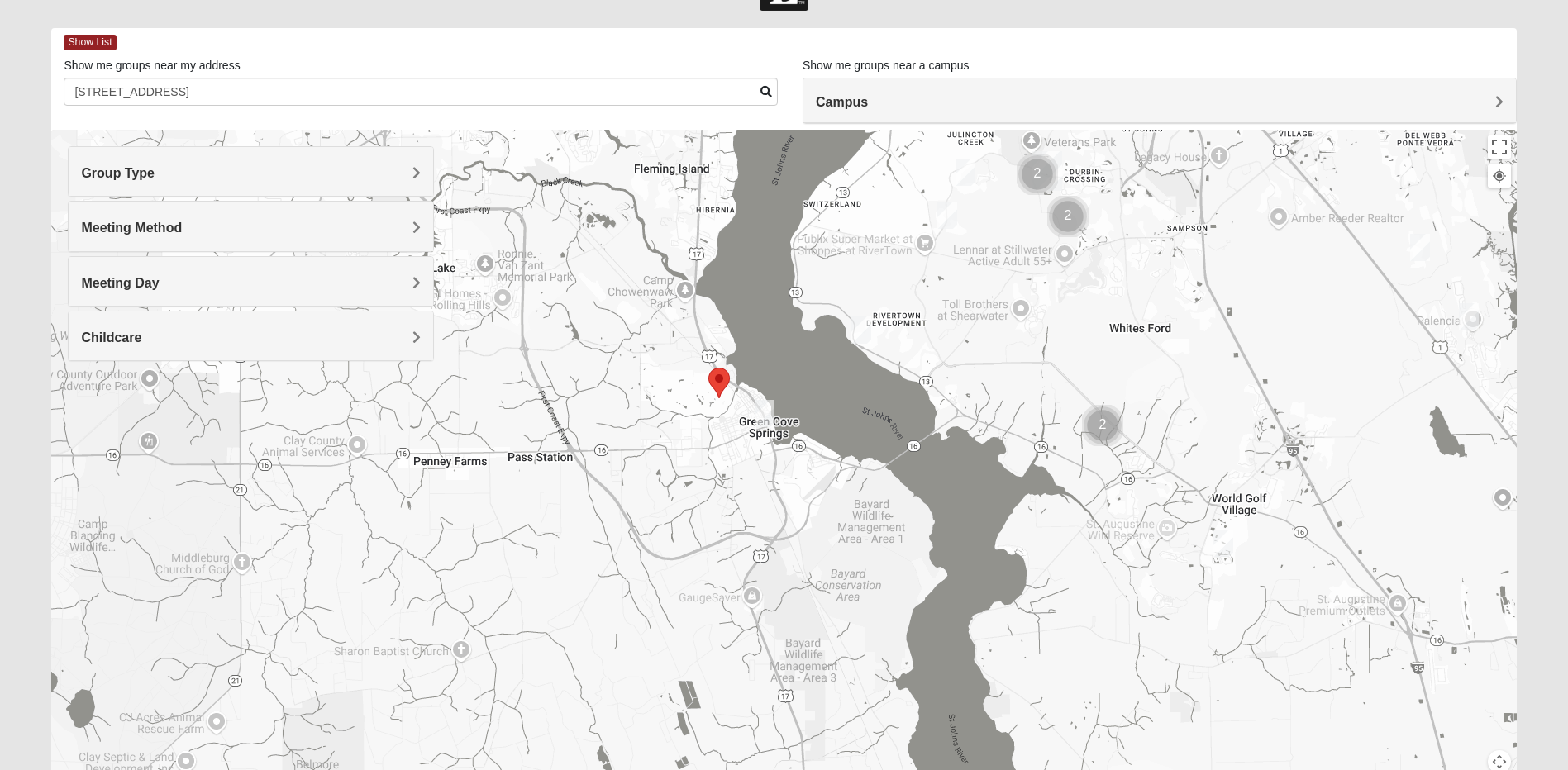
drag, startPoint x: 584, startPoint y: 377, endPoint x: 657, endPoint y: 675, distance: 306.8
click at [656, 676] on div "Mens Hughes 32073 Thursday AM Men Only In Person No Childcare Learn More" at bounding box center [784, 460] width 1465 height 661
click at [862, 330] on img "Mens Contreras 32259" at bounding box center [862, 332] width 20 height 27
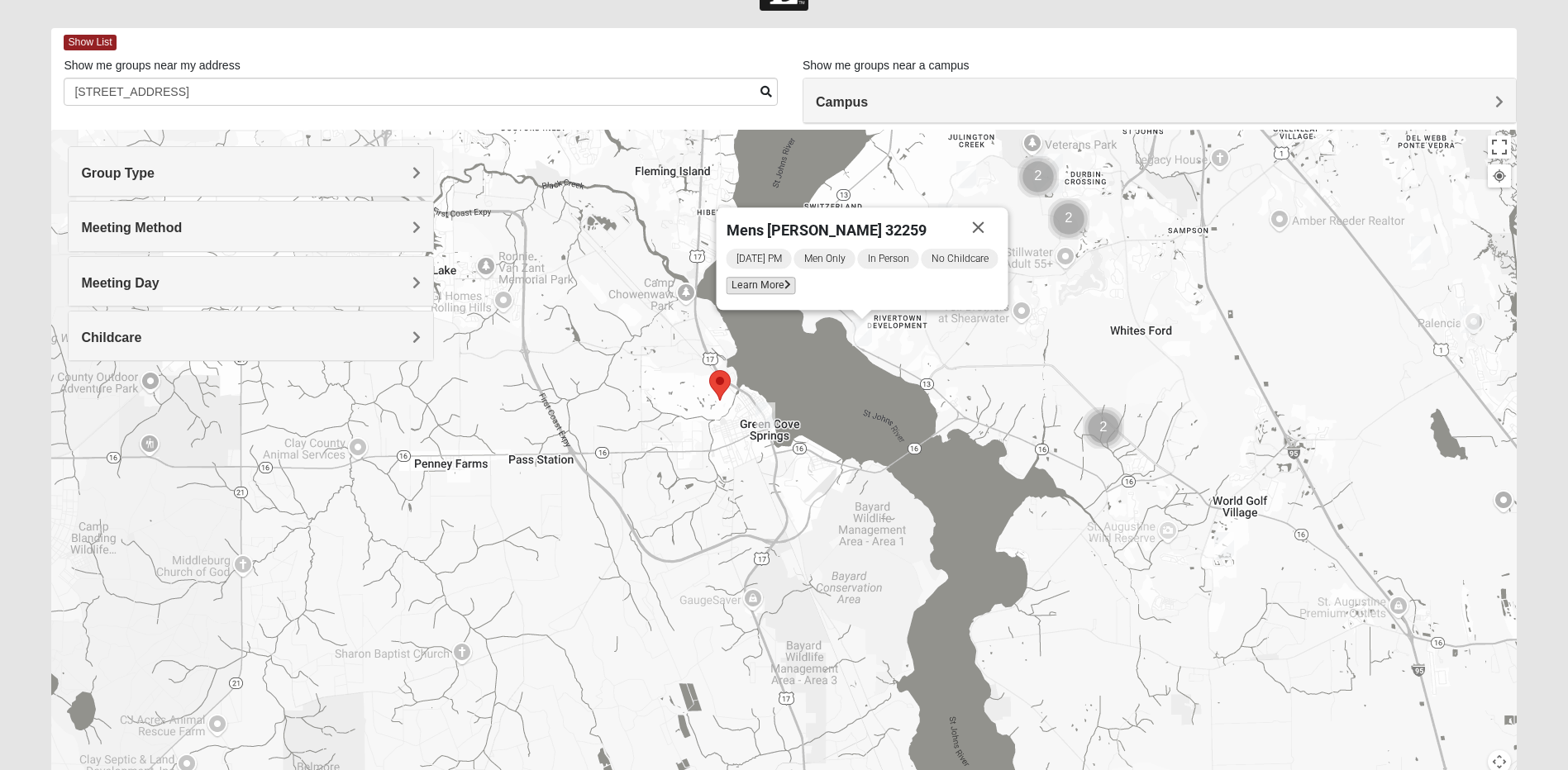
click at [751, 290] on span "Learn More" at bounding box center [761, 285] width 69 height 18
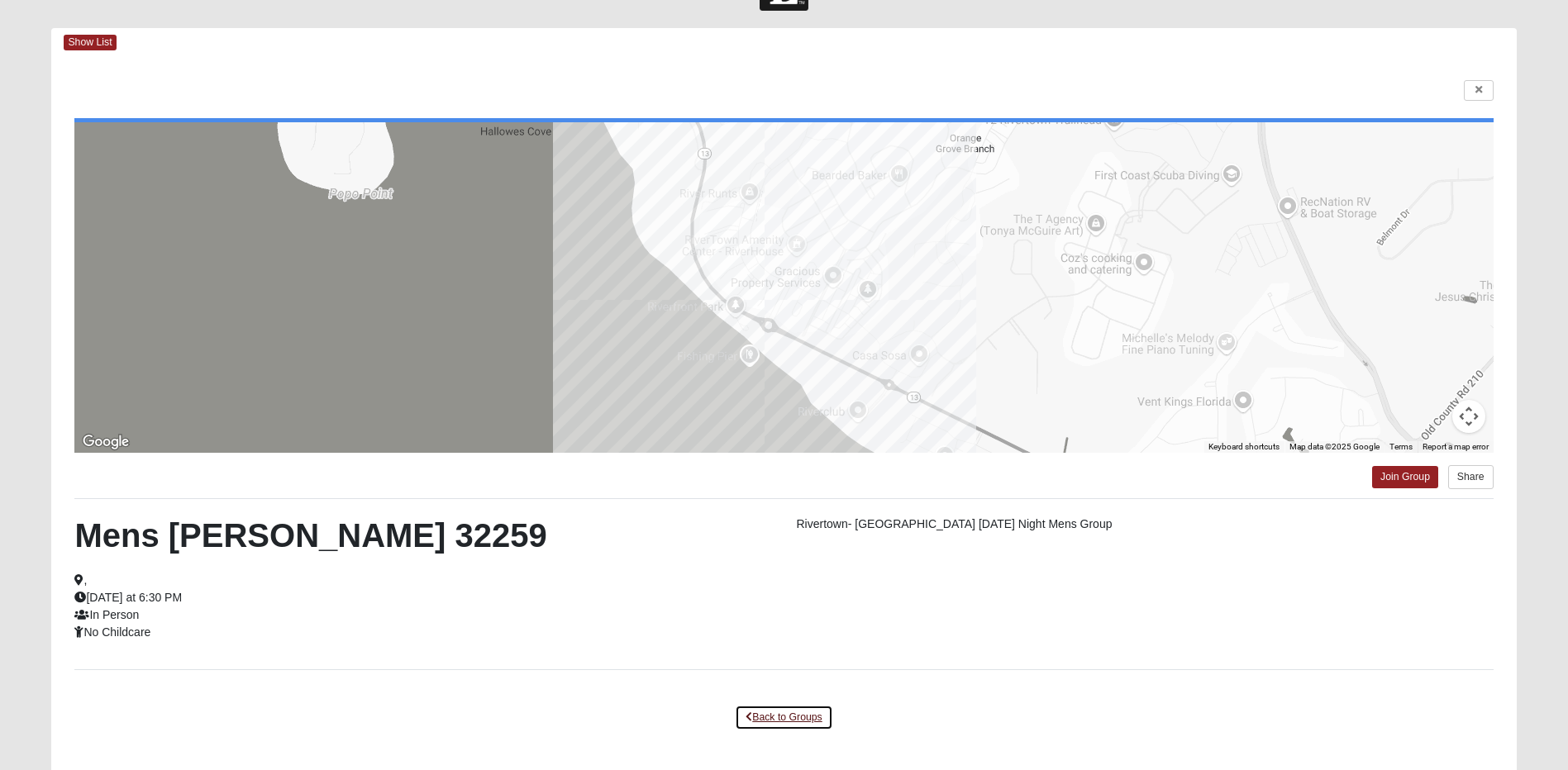
click at [781, 719] on link "Back to Groups" at bounding box center [784, 718] width 98 height 26
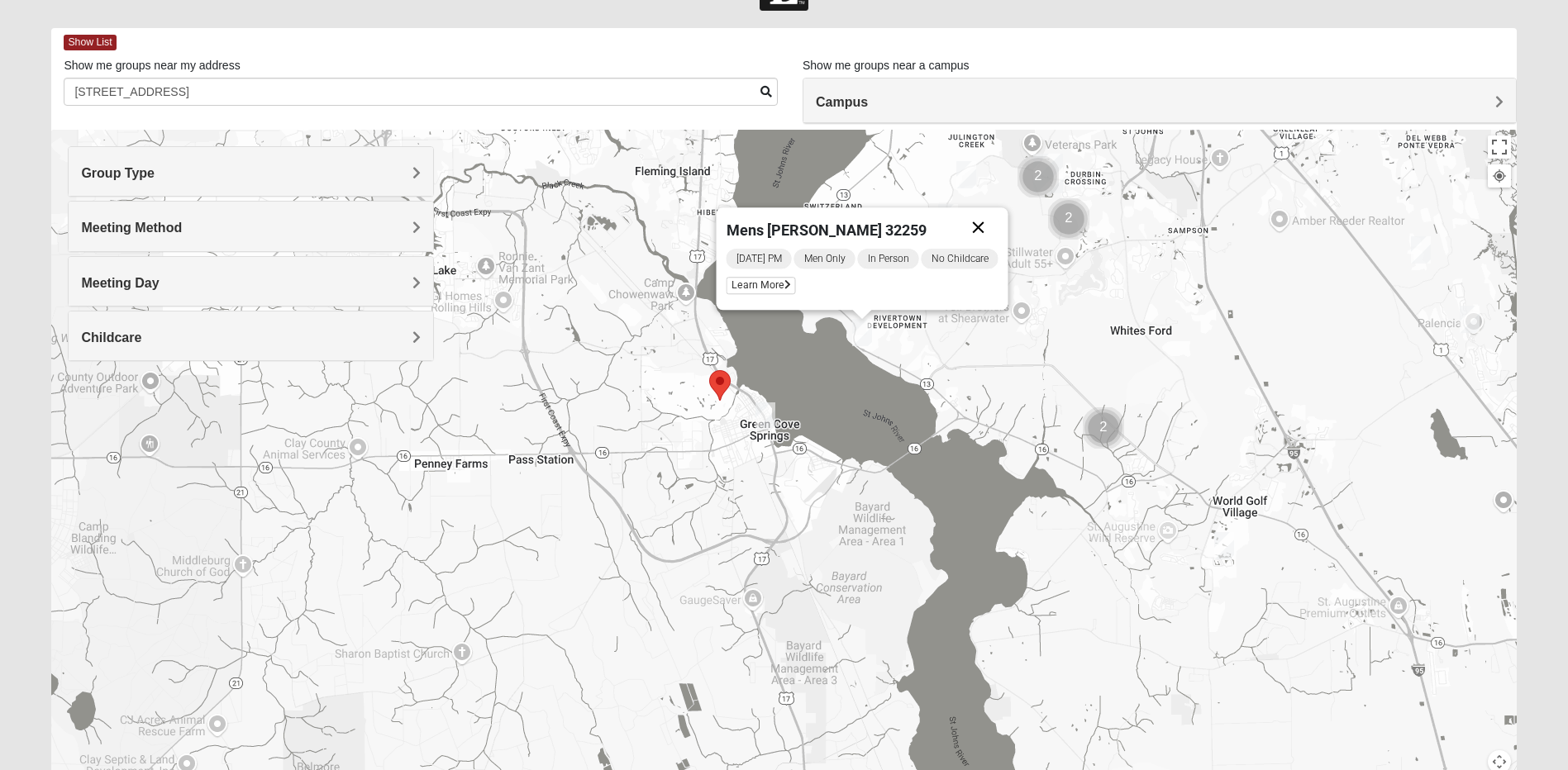
click at [979, 228] on button "Close" at bounding box center [979, 227] width 40 height 40
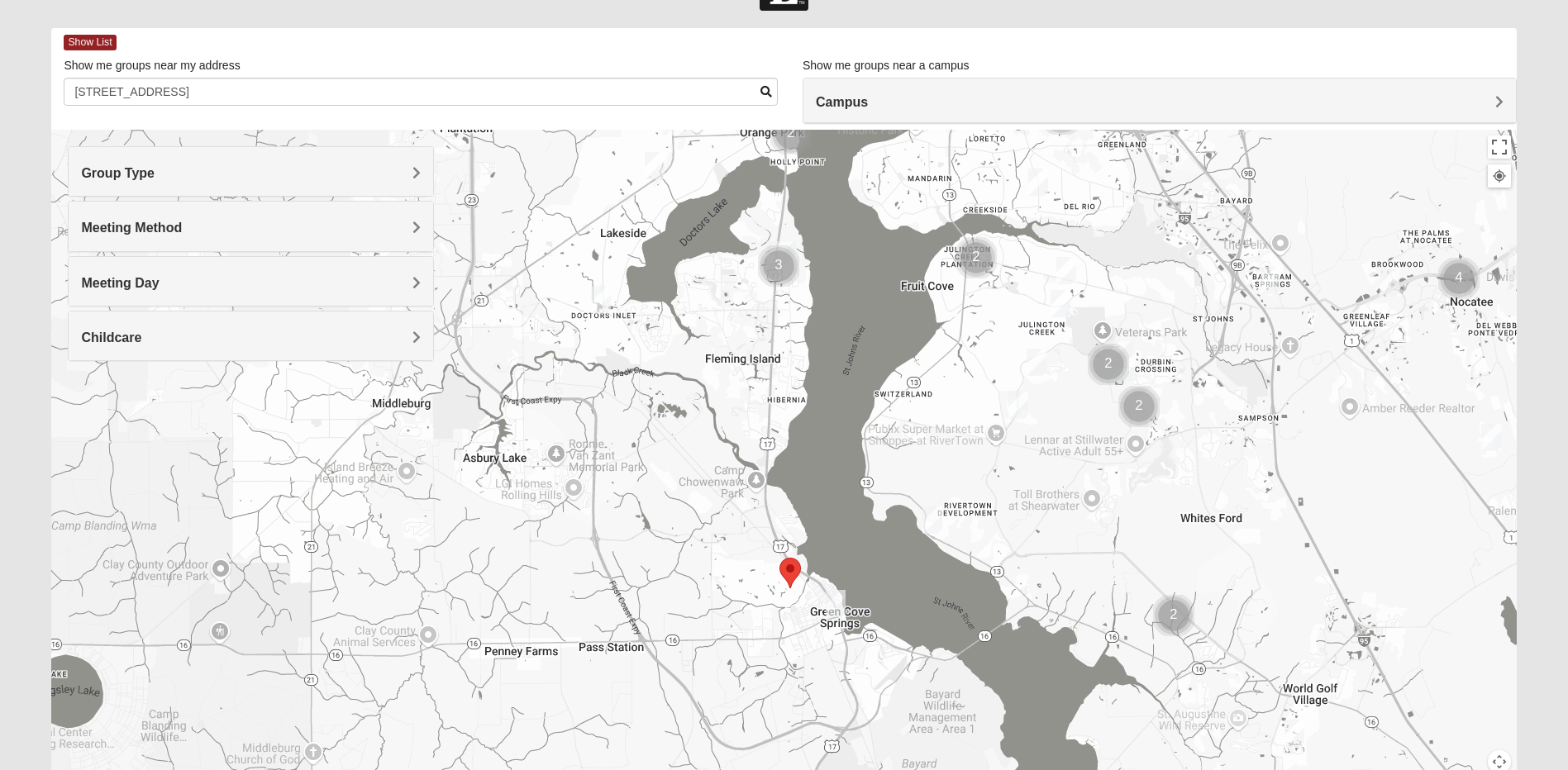
drag, startPoint x: 668, startPoint y: 478, endPoint x: 741, endPoint y: 668, distance: 203.5
click at [741, 668] on div at bounding box center [784, 460] width 1465 height 661
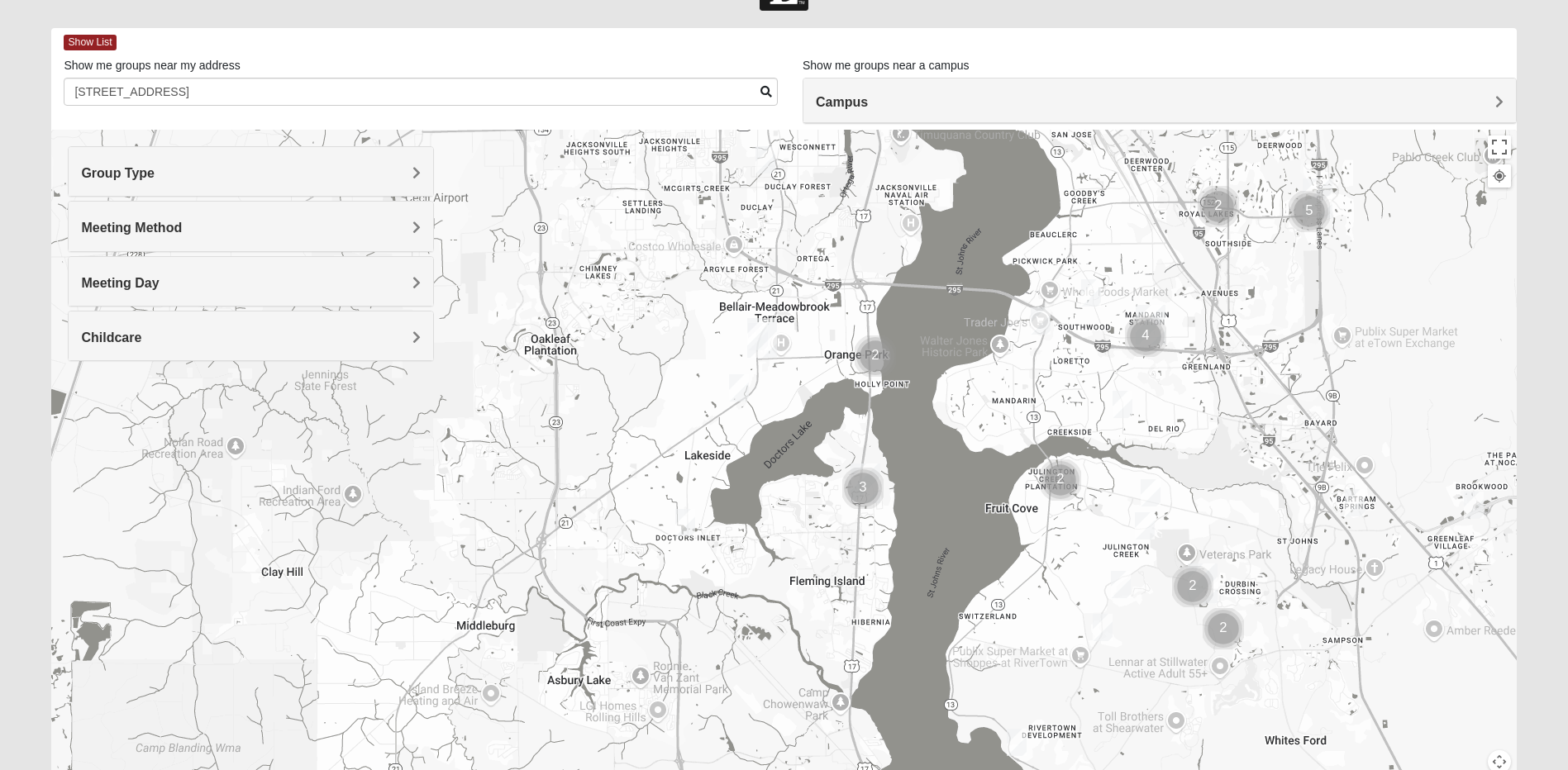
drag, startPoint x: 652, startPoint y: 371, endPoint x: 737, endPoint y: 601, distance: 245.2
click at [737, 601] on div at bounding box center [784, 460] width 1465 height 661
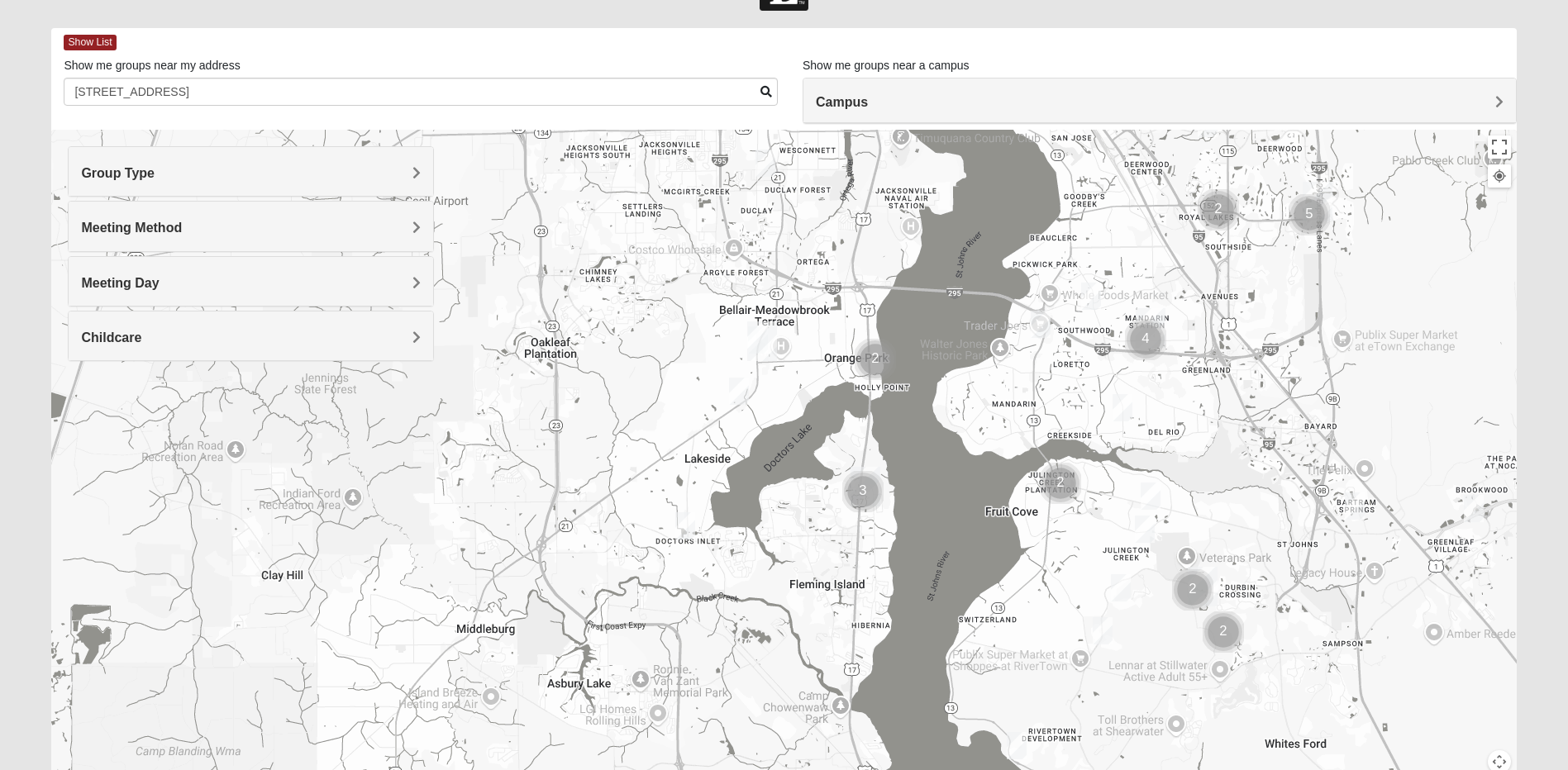
click at [758, 338] on img "Orange Park" at bounding box center [762, 341] width 30 height 40
click at [770, 338] on img "Orange Park" at bounding box center [762, 341] width 30 height 40
click at [743, 391] on img "Mens Hughes 32073" at bounding box center [739, 391] width 20 height 27
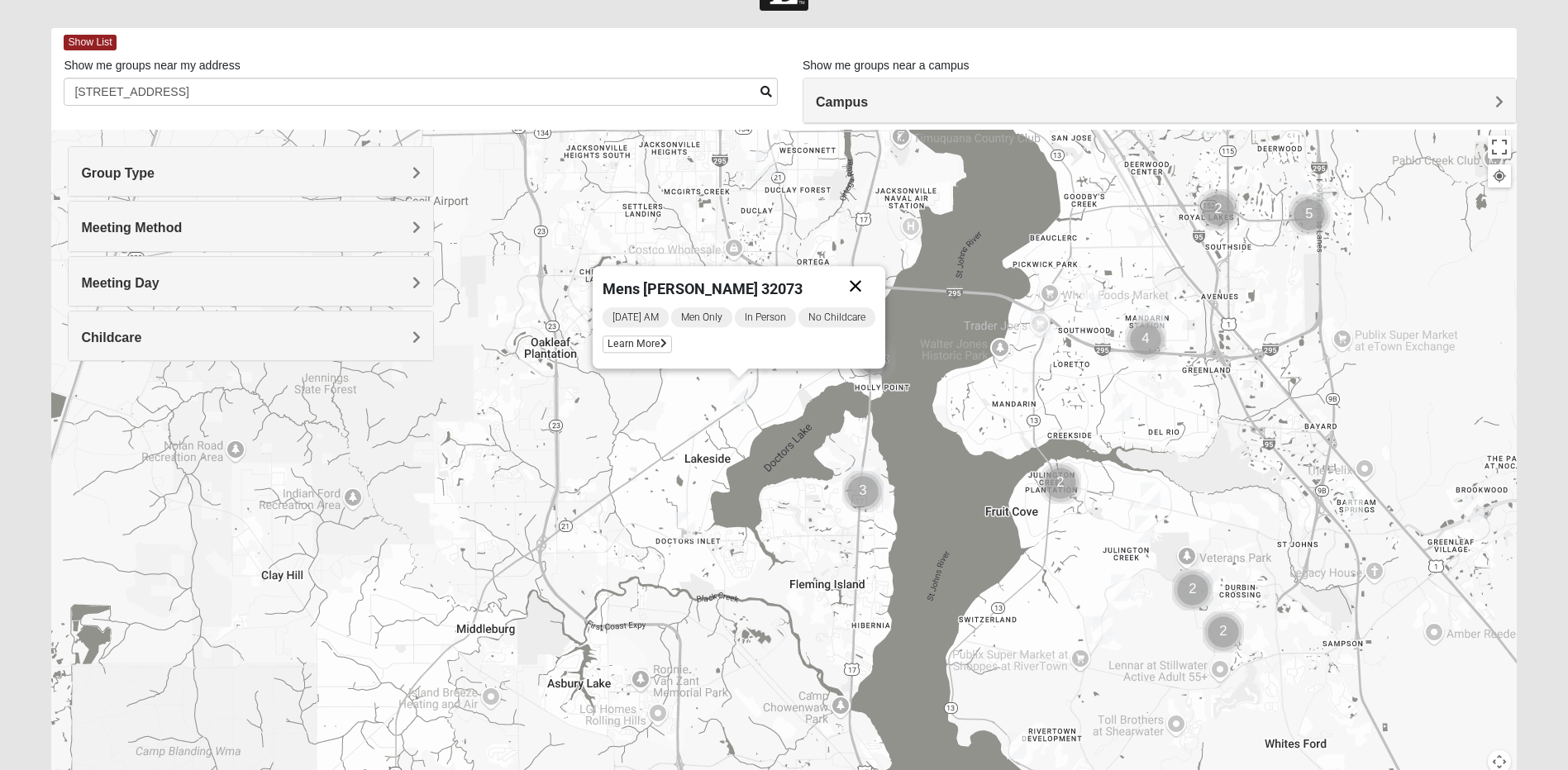
click at [861, 289] on button "Close" at bounding box center [855, 285] width 40 height 40
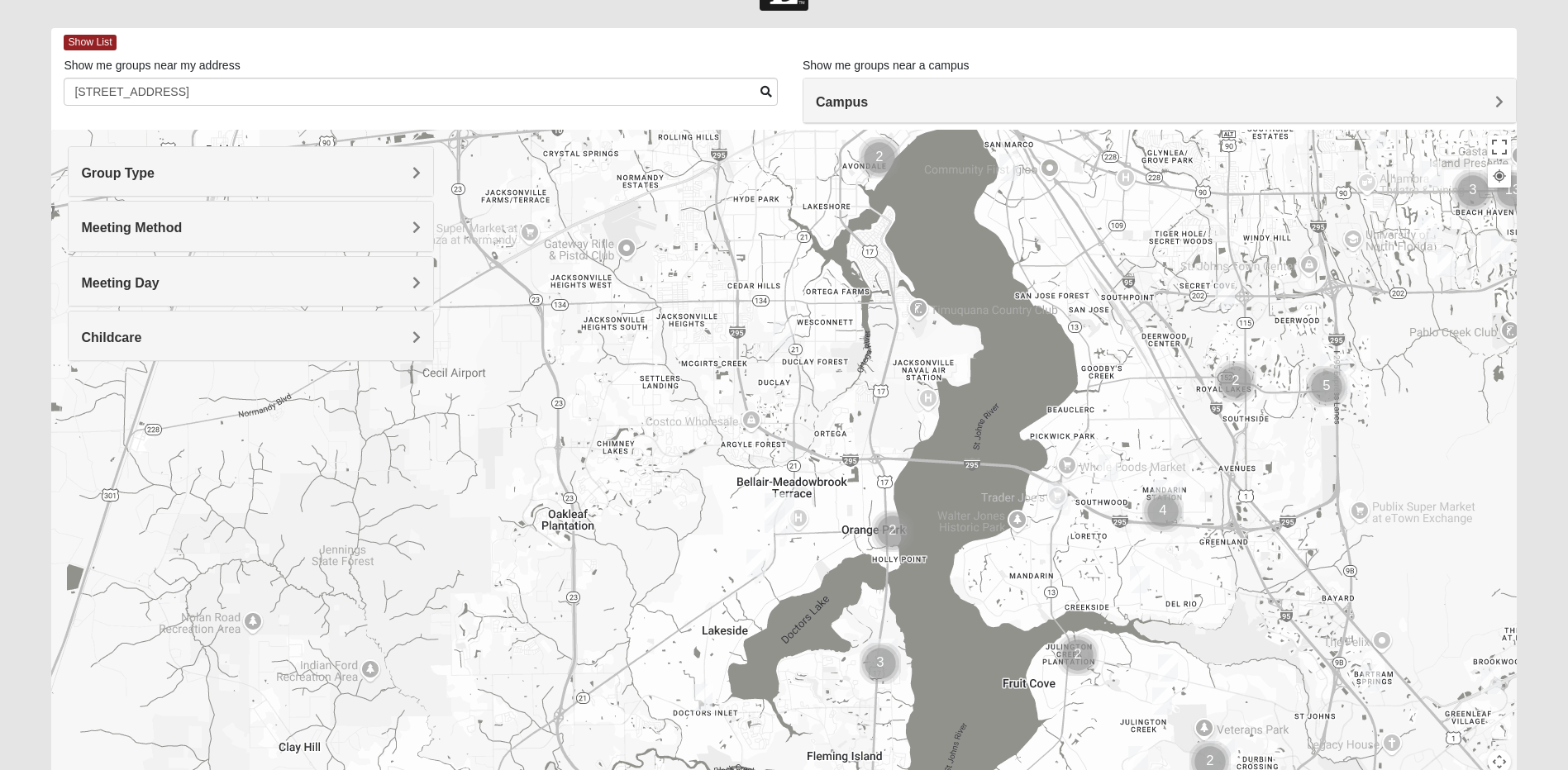
drag, startPoint x: 826, startPoint y: 313, endPoint x: 842, endPoint y: 486, distance: 173.7
click at [842, 486] on div at bounding box center [784, 460] width 1465 height 661
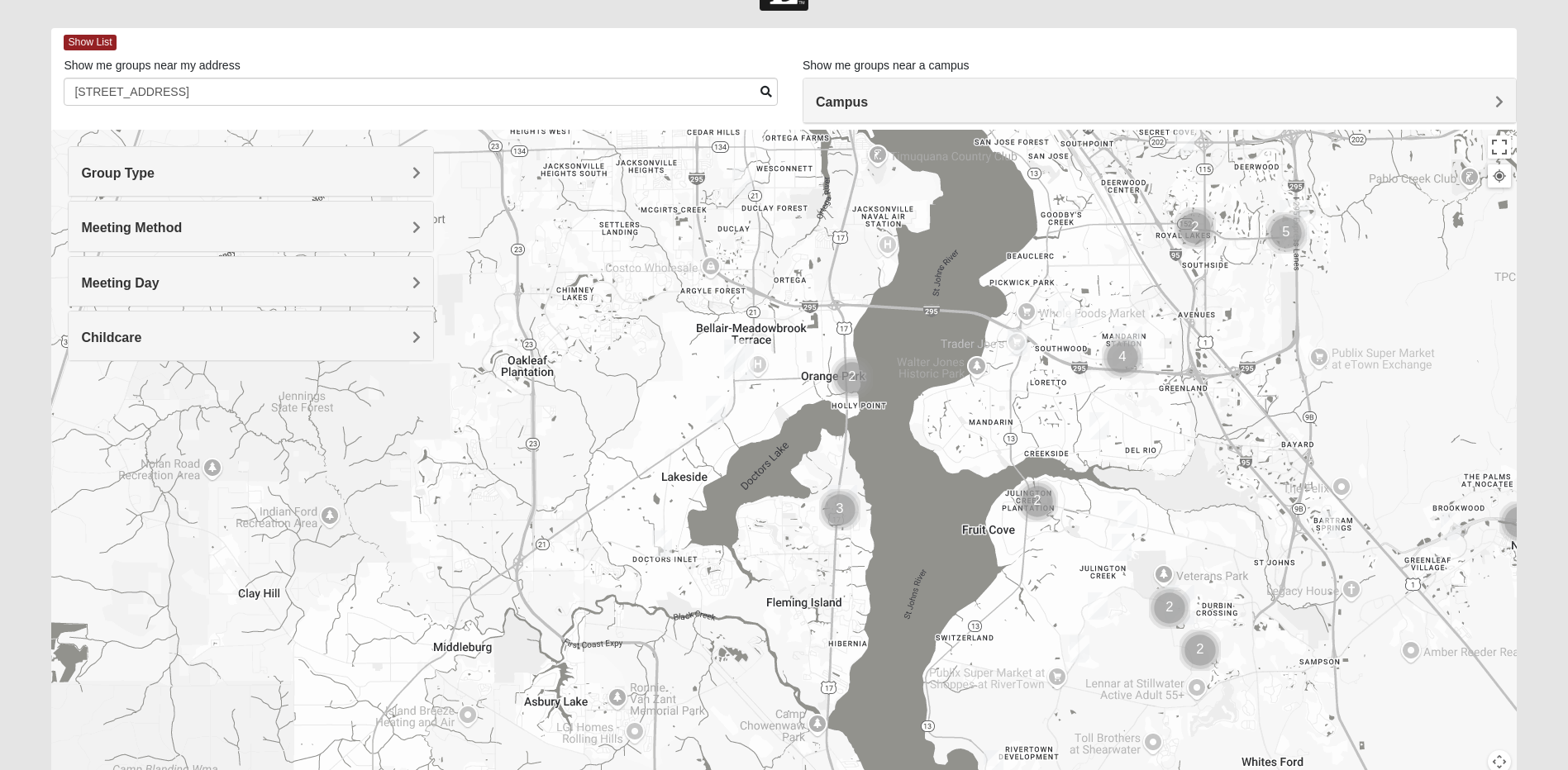
drag, startPoint x: 804, startPoint y: 513, endPoint x: 759, endPoint y: 359, distance: 160.4
click at [761, 359] on div at bounding box center [784, 460] width 1465 height 661
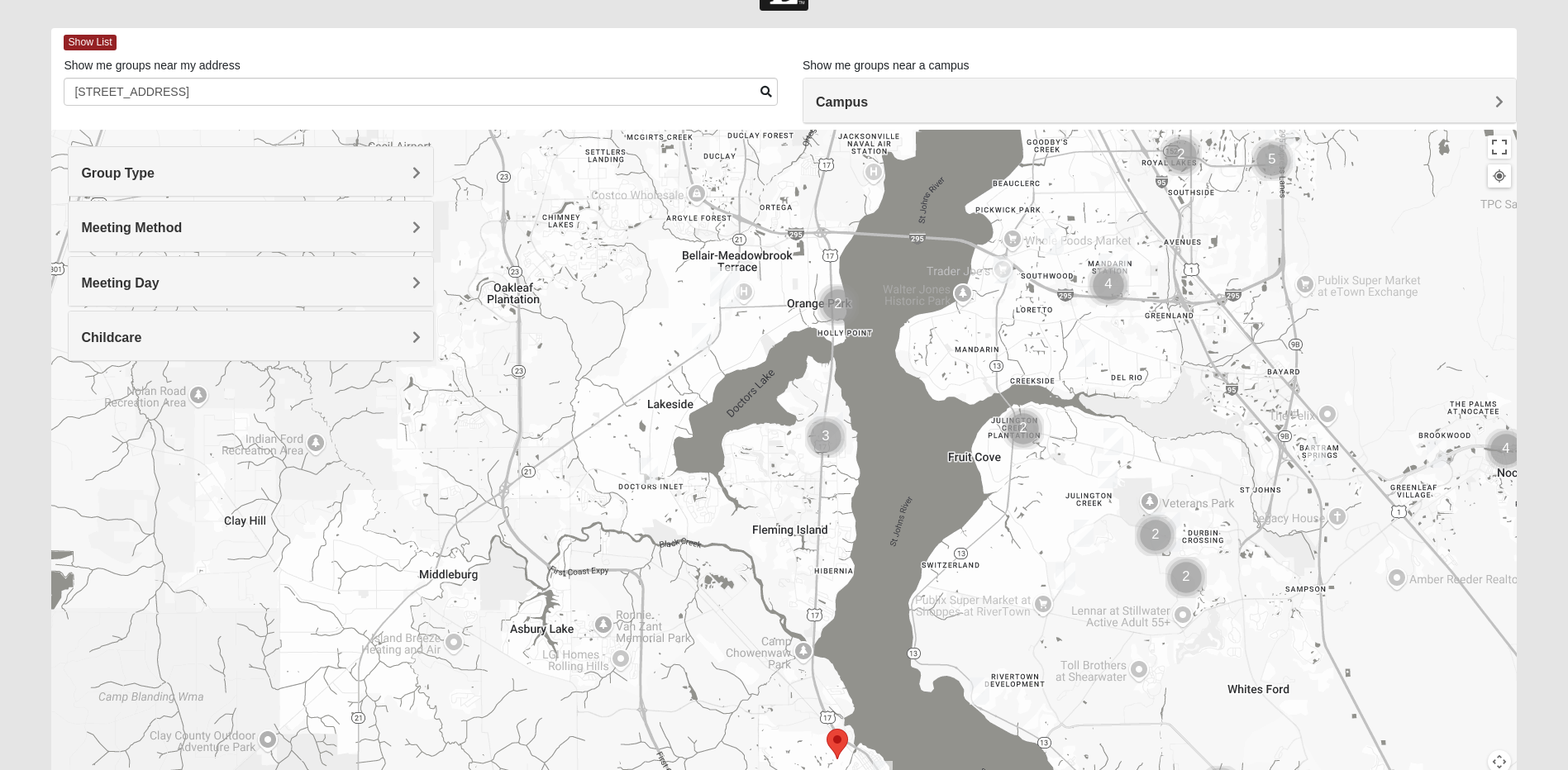
drag, startPoint x: 858, startPoint y: 571, endPoint x: 846, endPoint y: 497, distance: 75.0
click at [846, 497] on div at bounding box center [784, 460] width 1465 height 661
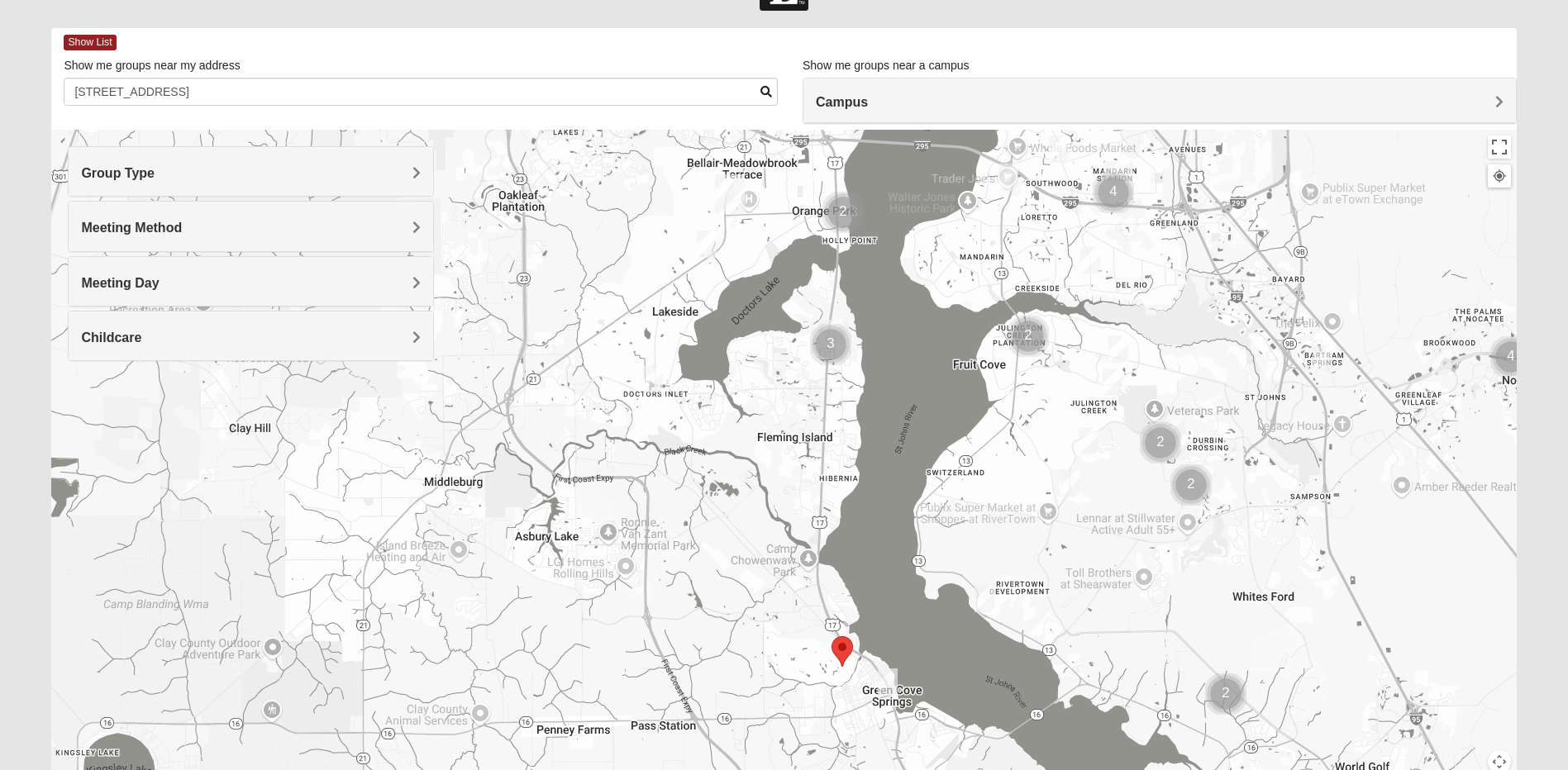
drag, startPoint x: 781, startPoint y: 626, endPoint x: 788, endPoint y: 533, distance: 93.3
click at [788, 533] on div at bounding box center [784, 460] width 1465 height 661
click at [893, 681] on img "Mens Sweeten 32043" at bounding box center [888, 682] width 20 height 27
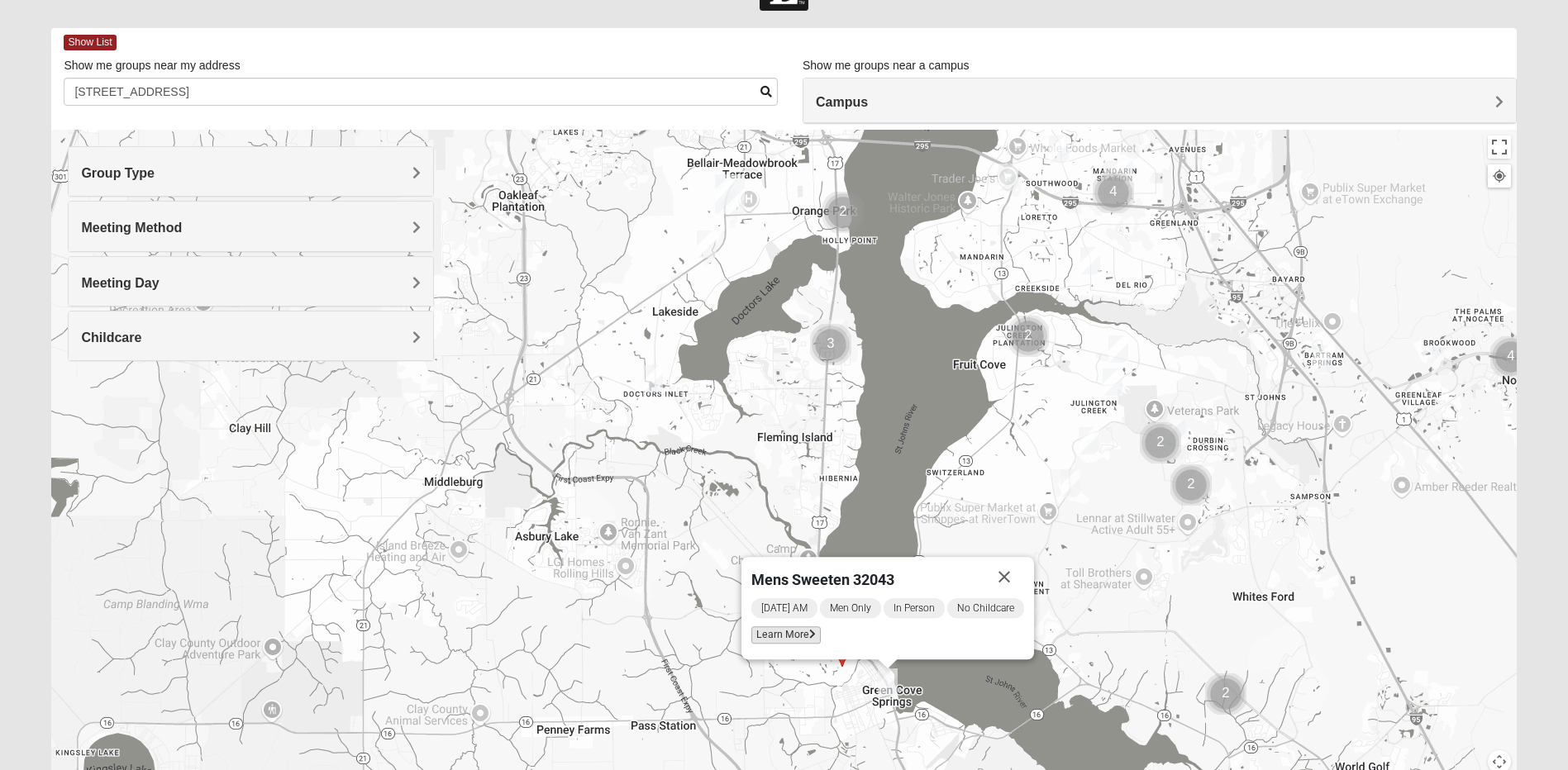
click at [796, 635] on span "Learn More" at bounding box center [786, 635] width 69 height 18
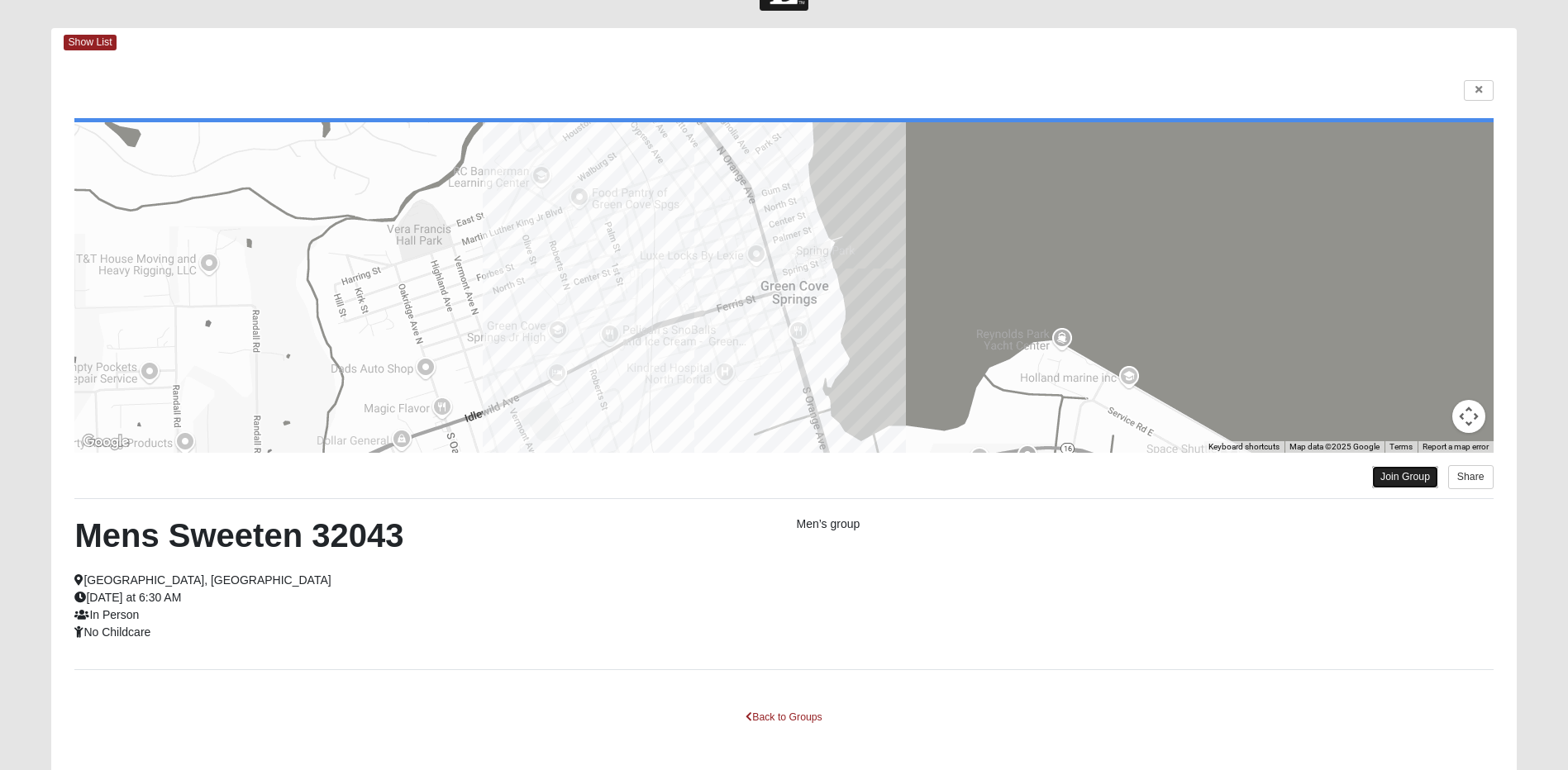
click at [1393, 476] on link "Join Group" at bounding box center [1405, 477] width 66 height 22
